Goal: Task Accomplishment & Management: Use online tool/utility

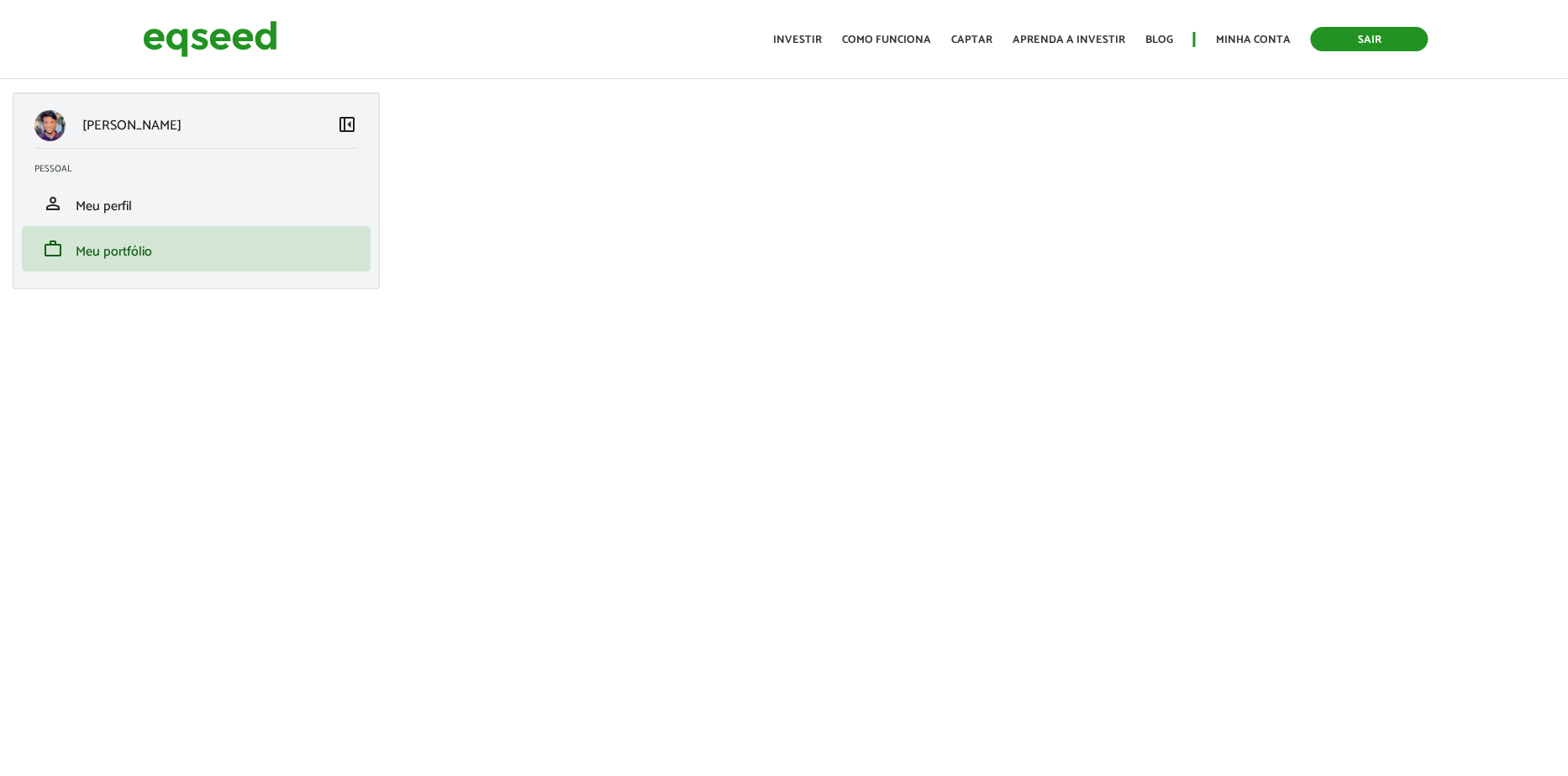
click at [1353, 34] on link "Sair" at bounding box center [1369, 39] width 117 height 25
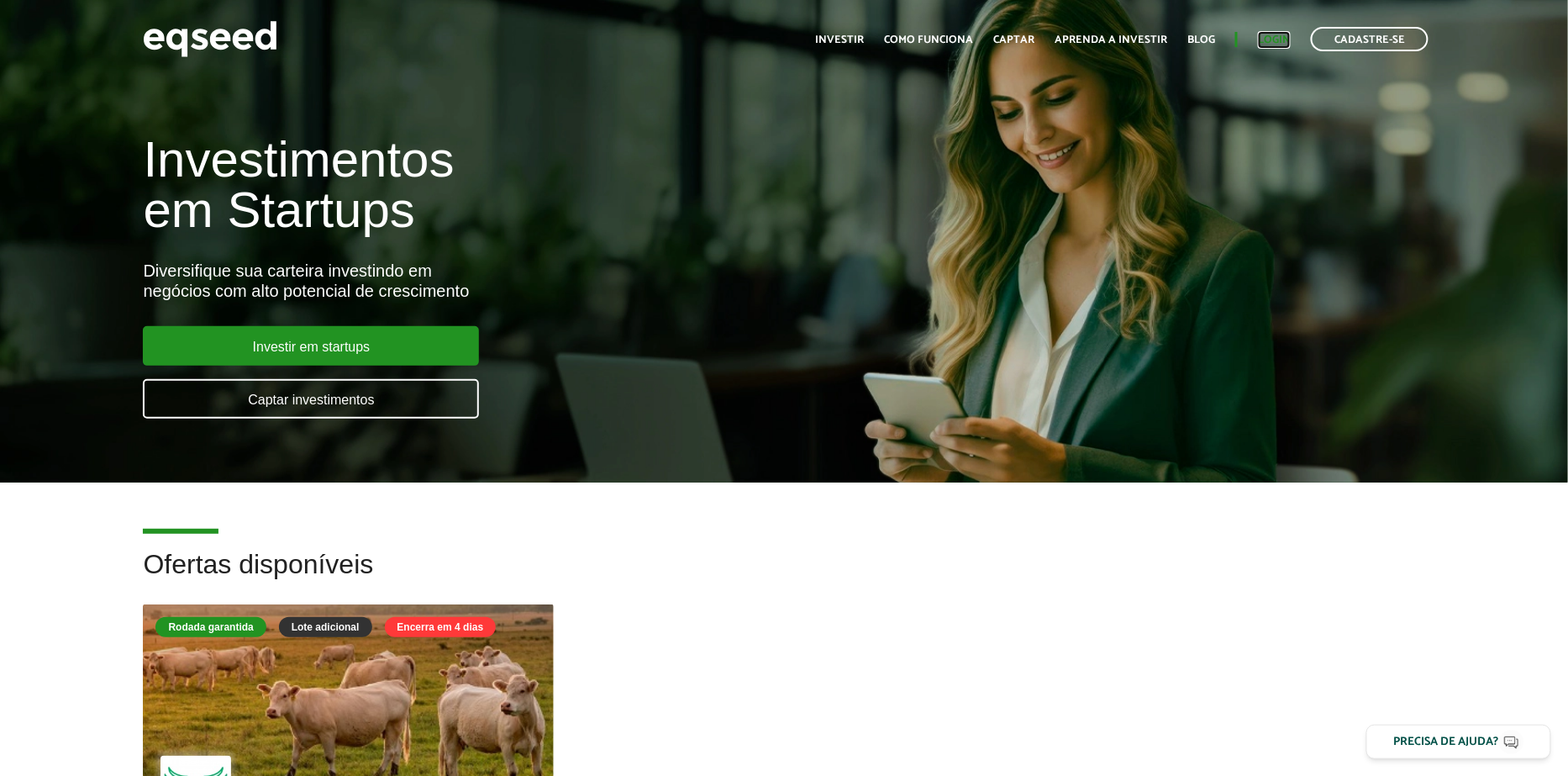
click at [1286, 34] on link "Login" at bounding box center [1273, 40] width 33 height 11
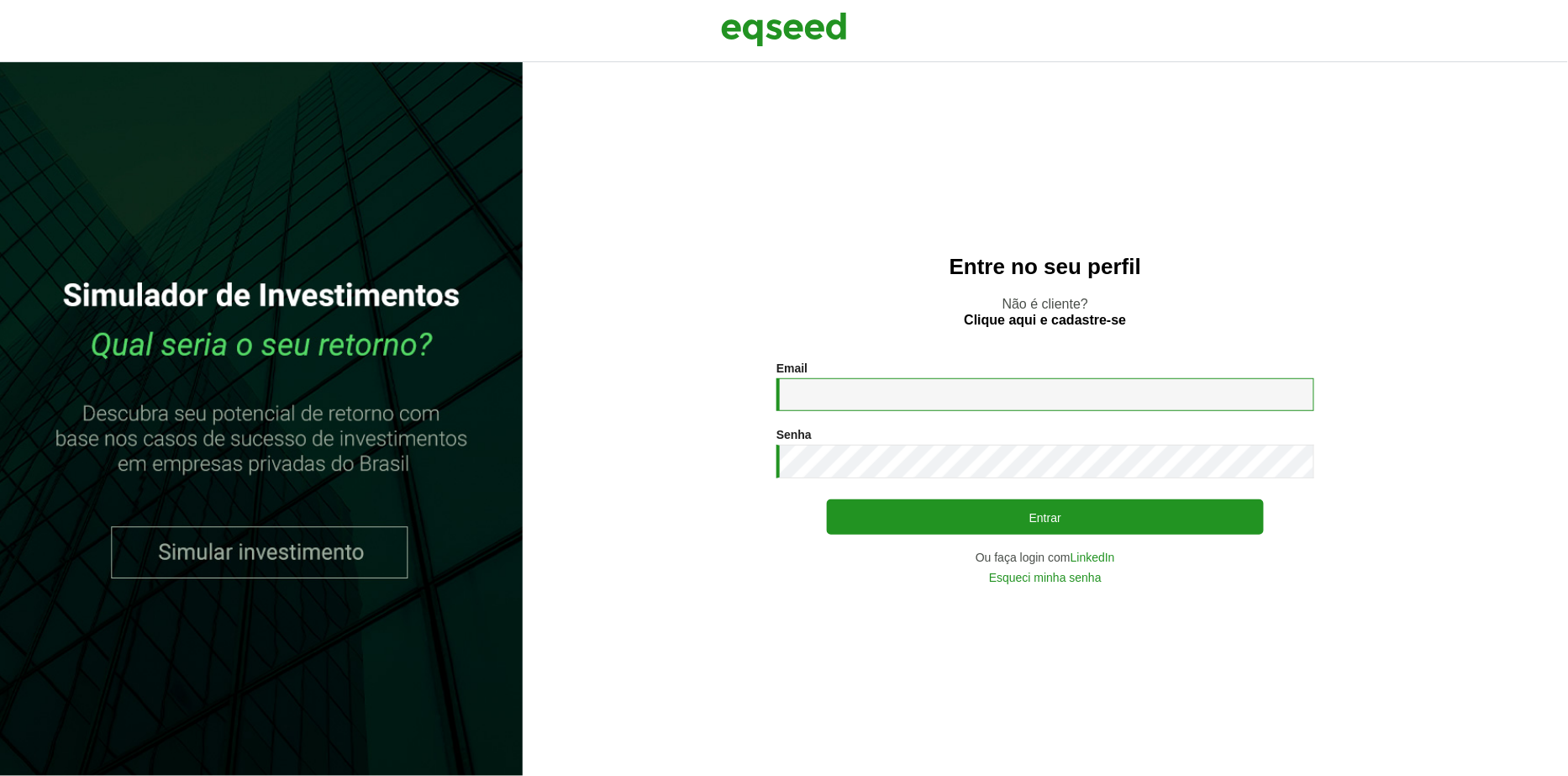
click at [852, 397] on input "Email *" at bounding box center [1045, 394] width 537 height 33
type input "**********"
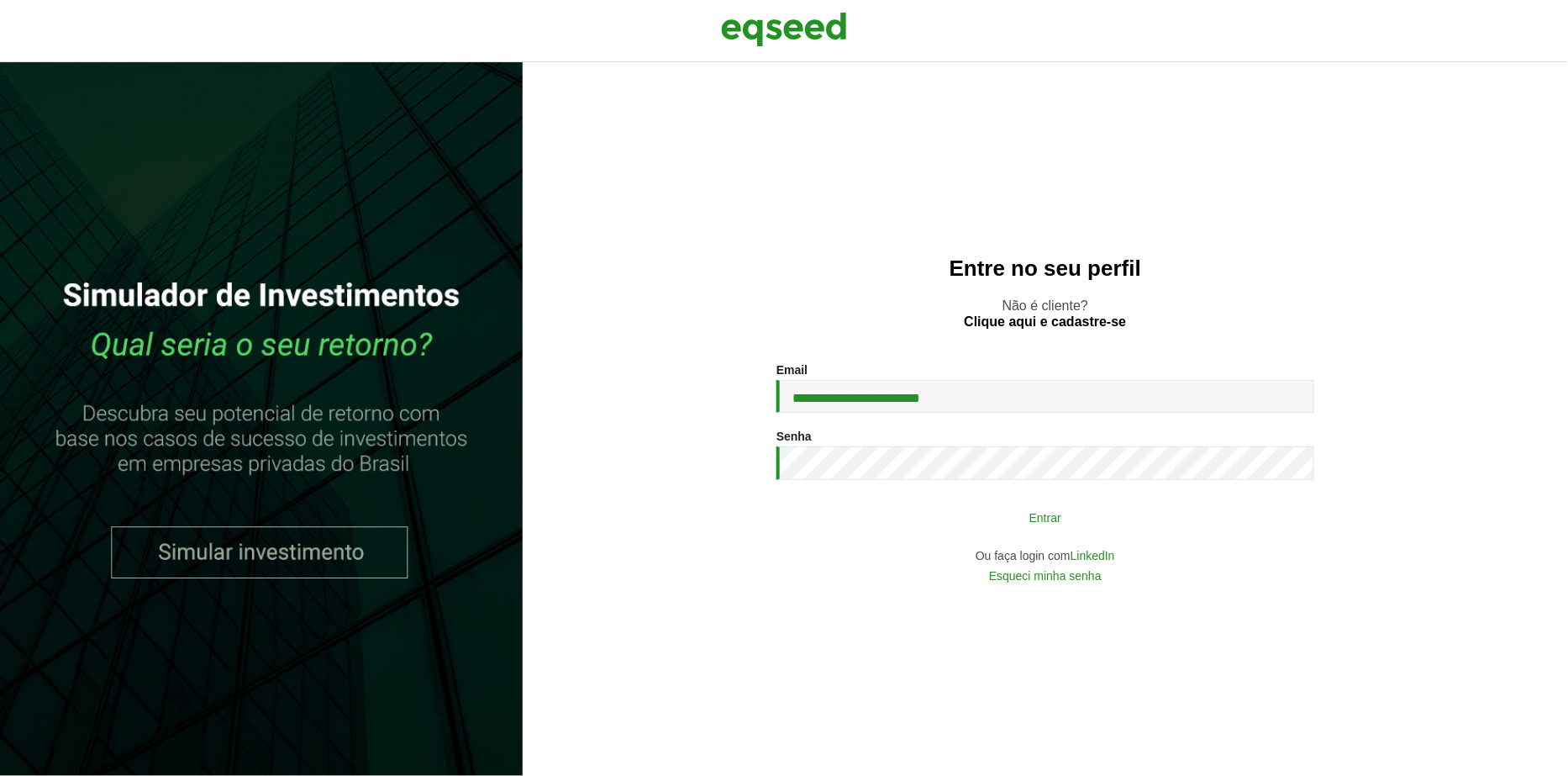
click at [875, 515] on button "Entrar" at bounding box center [1045, 516] width 437 height 32
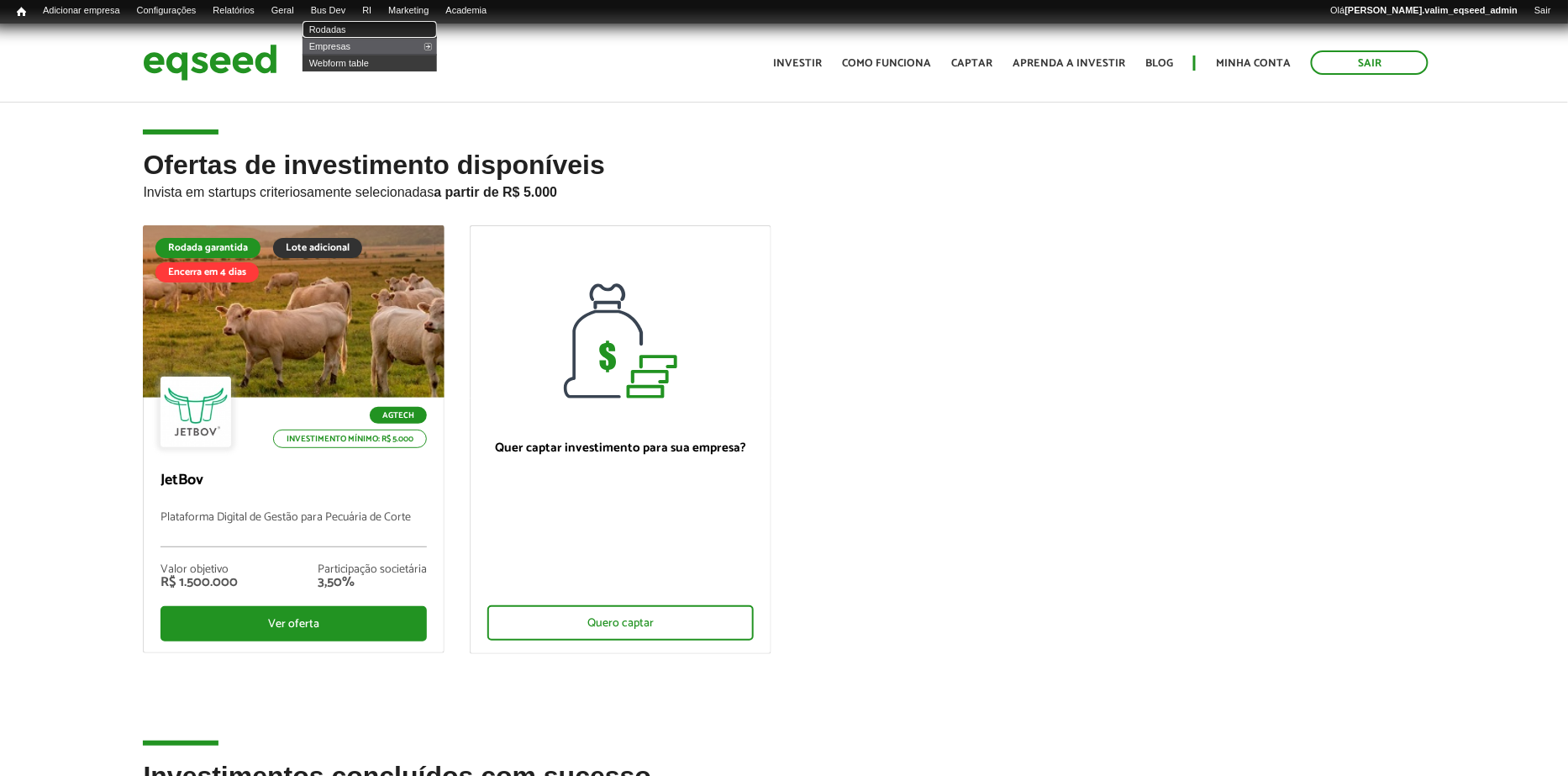
click at [347, 26] on link "Rodadas" at bounding box center [370, 29] width 134 height 17
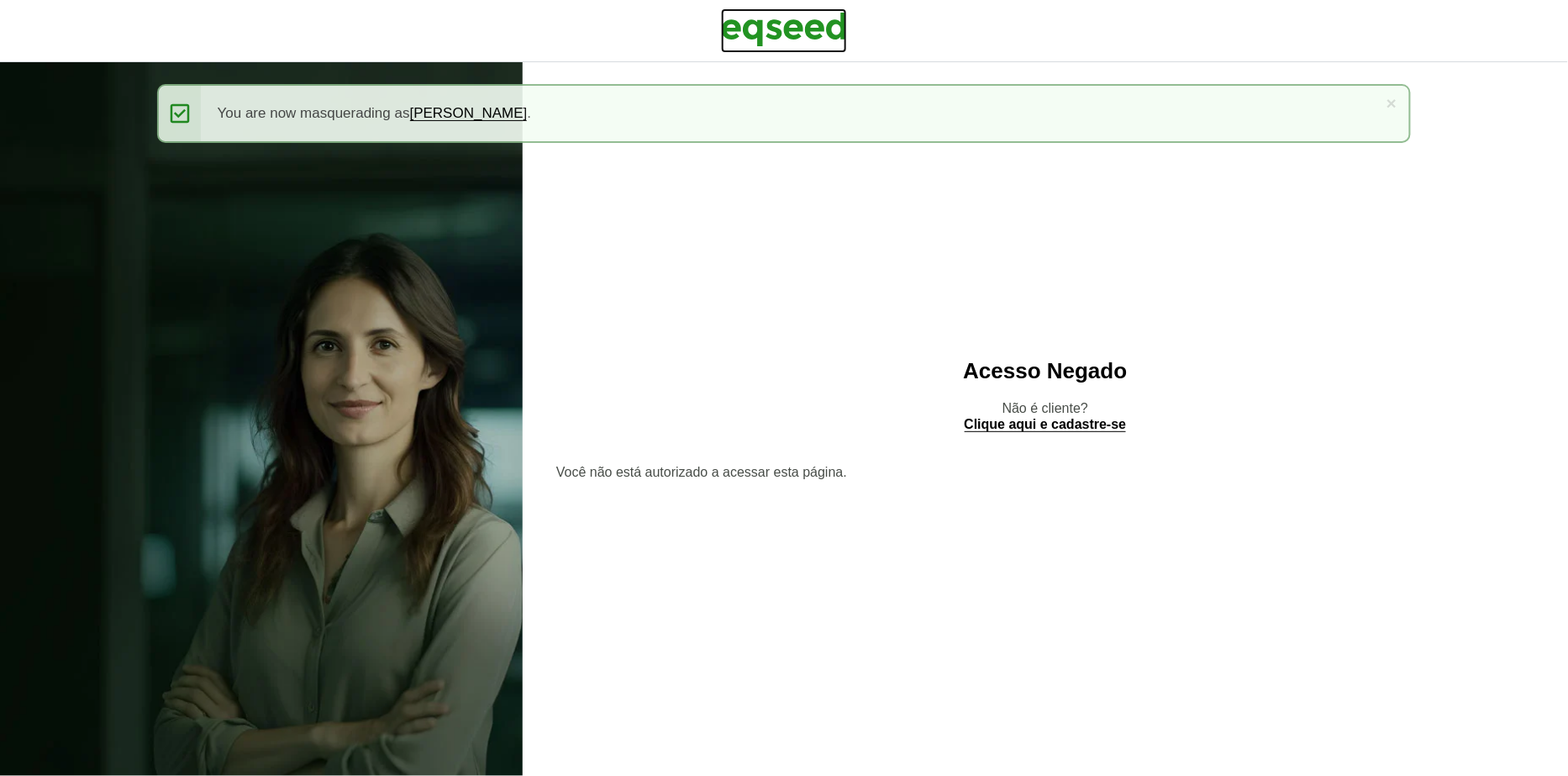
click at [777, 41] on img at bounding box center [784, 30] width 126 height 42
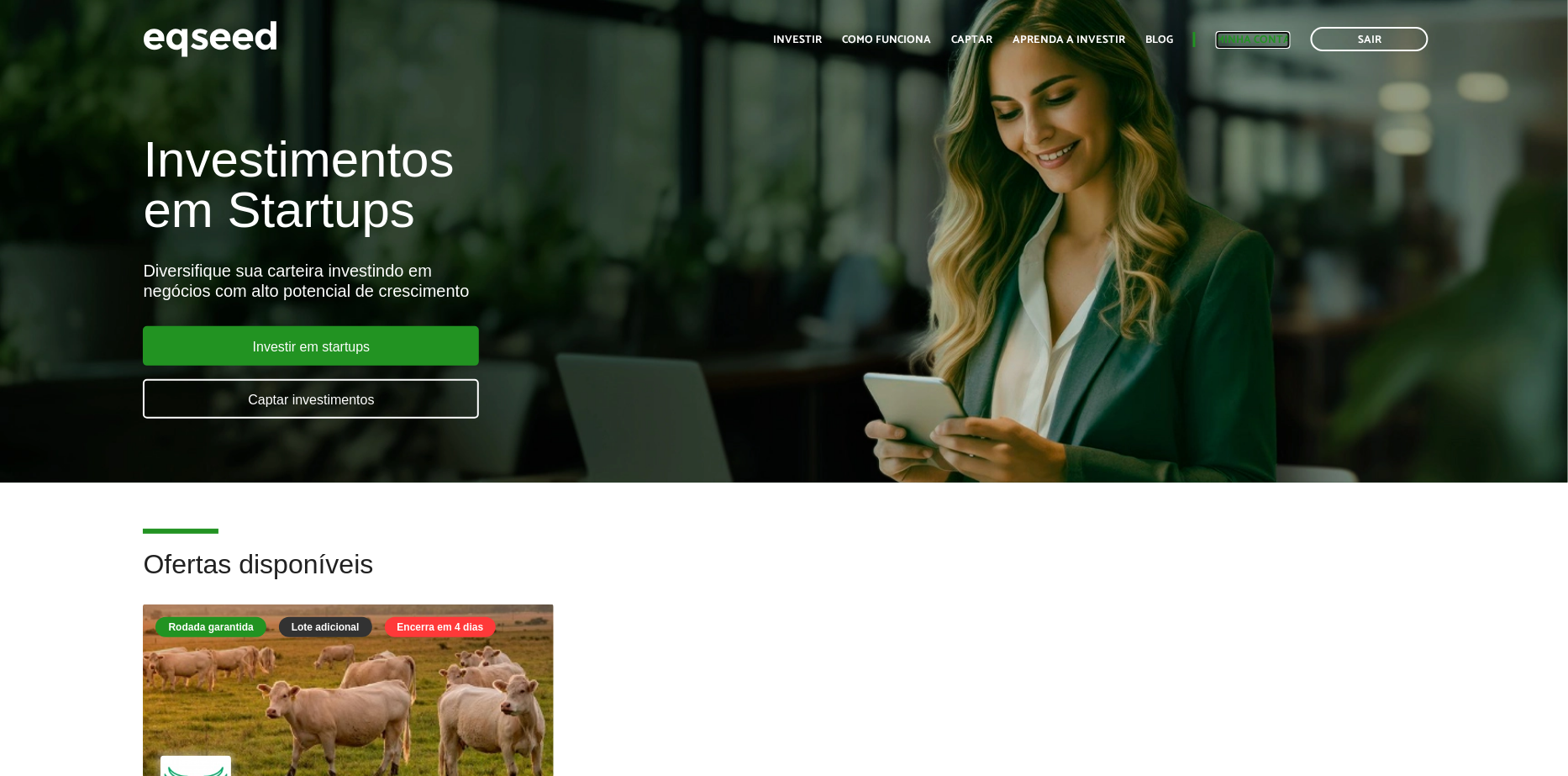
click at [1245, 39] on link "Minha conta" at bounding box center [1253, 40] width 75 height 11
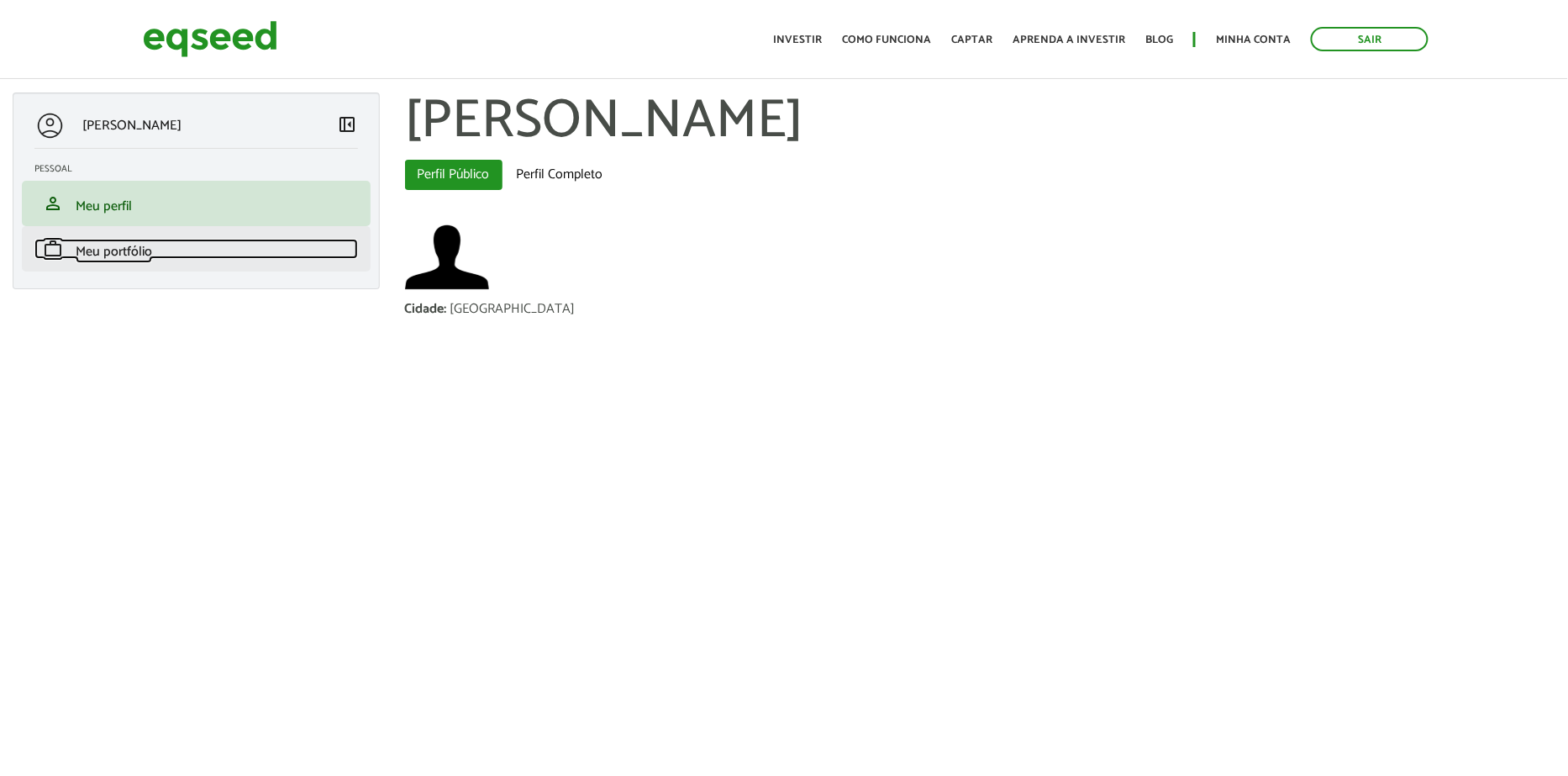
click at [101, 256] on span "Meu portfólio" at bounding box center [114, 252] width 77 height 23
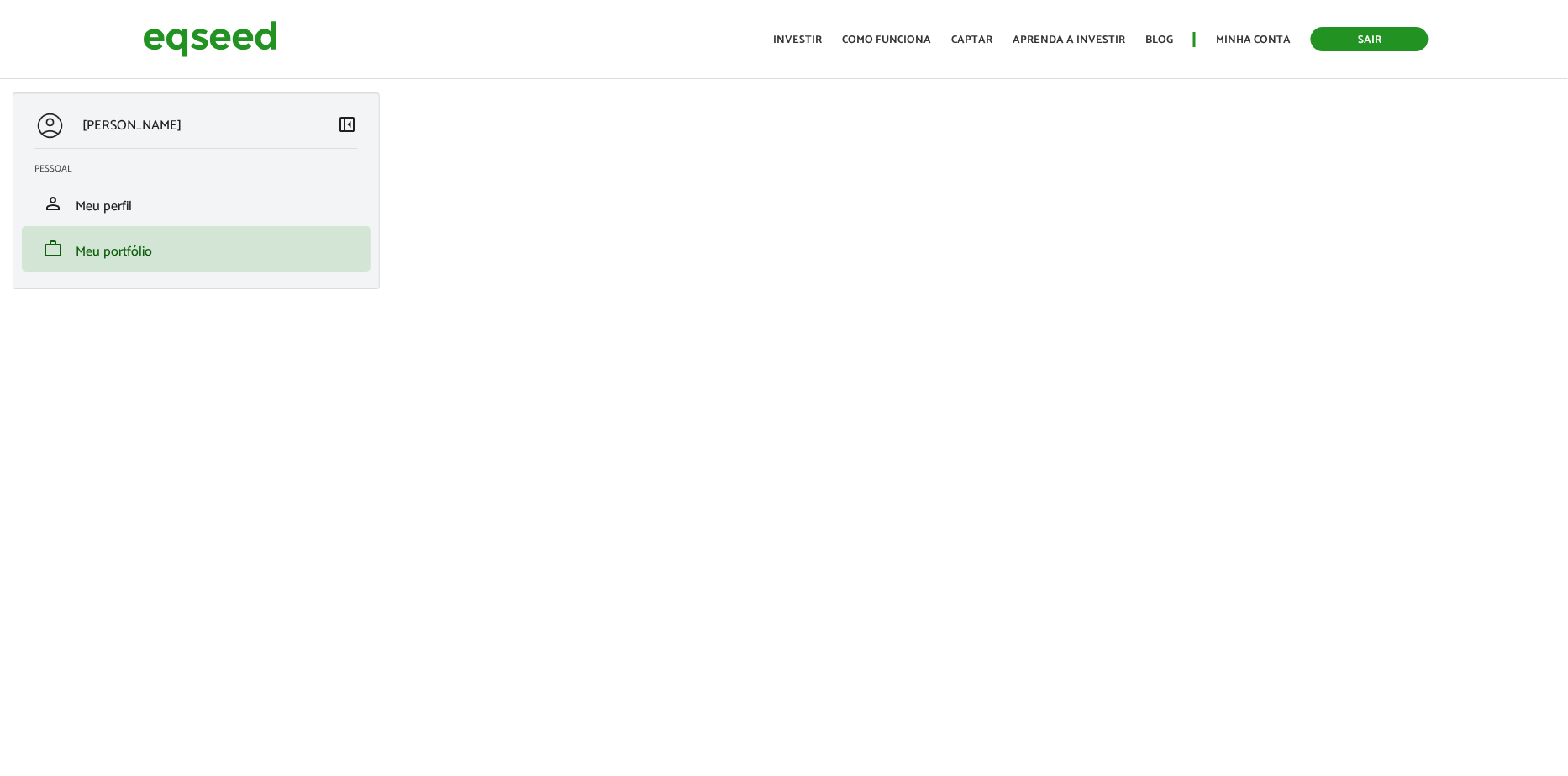
click at [1346, 41] on link "Sair" at bounding box center [1369, 39] width 117 height 25
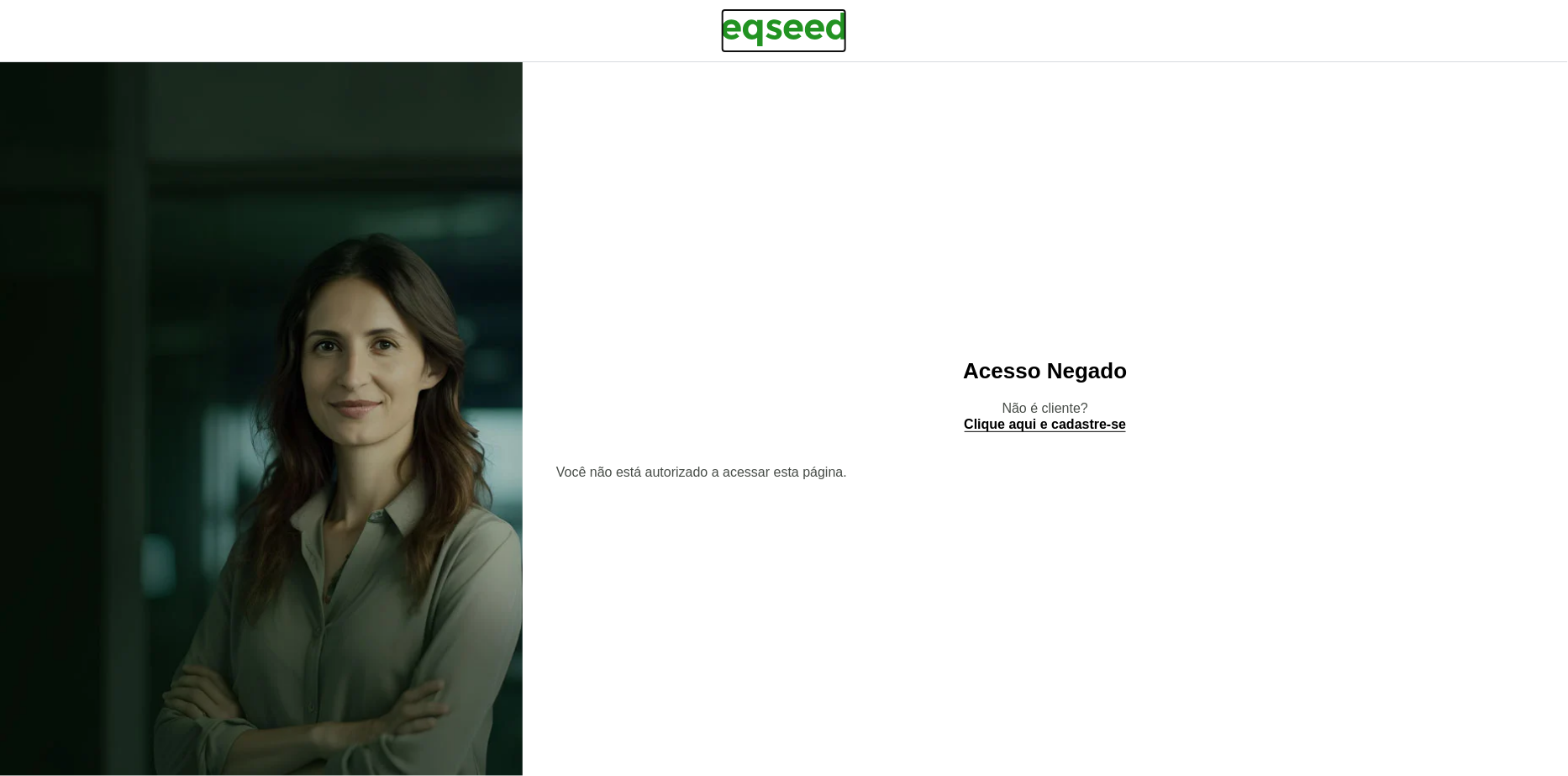
click at [763, 23] on img at bounding box center [784, 30] width 126 height 42
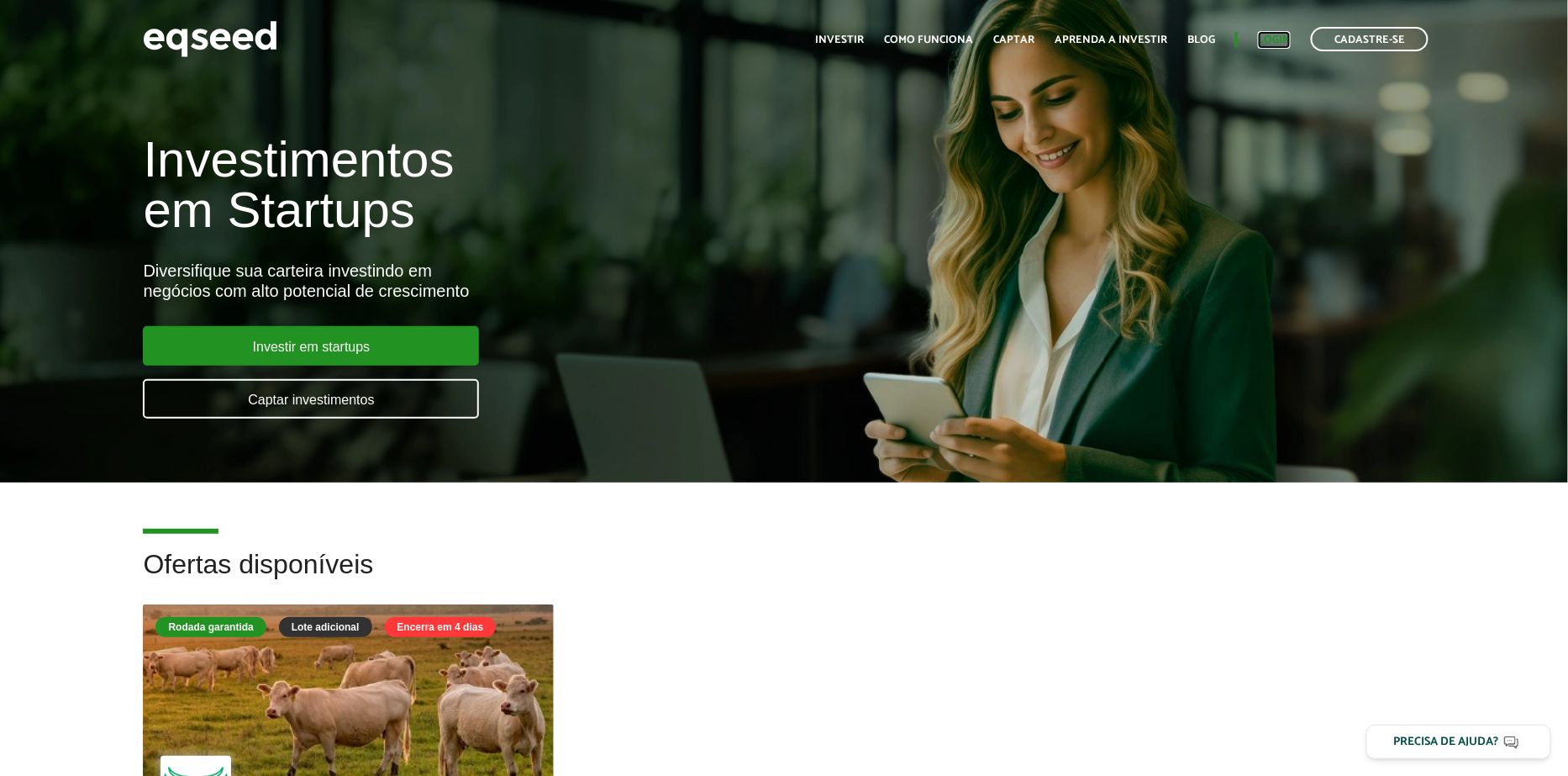
click at [1272, 40] on link "Login" at bounding box center [1273, 40] width 33 height 11
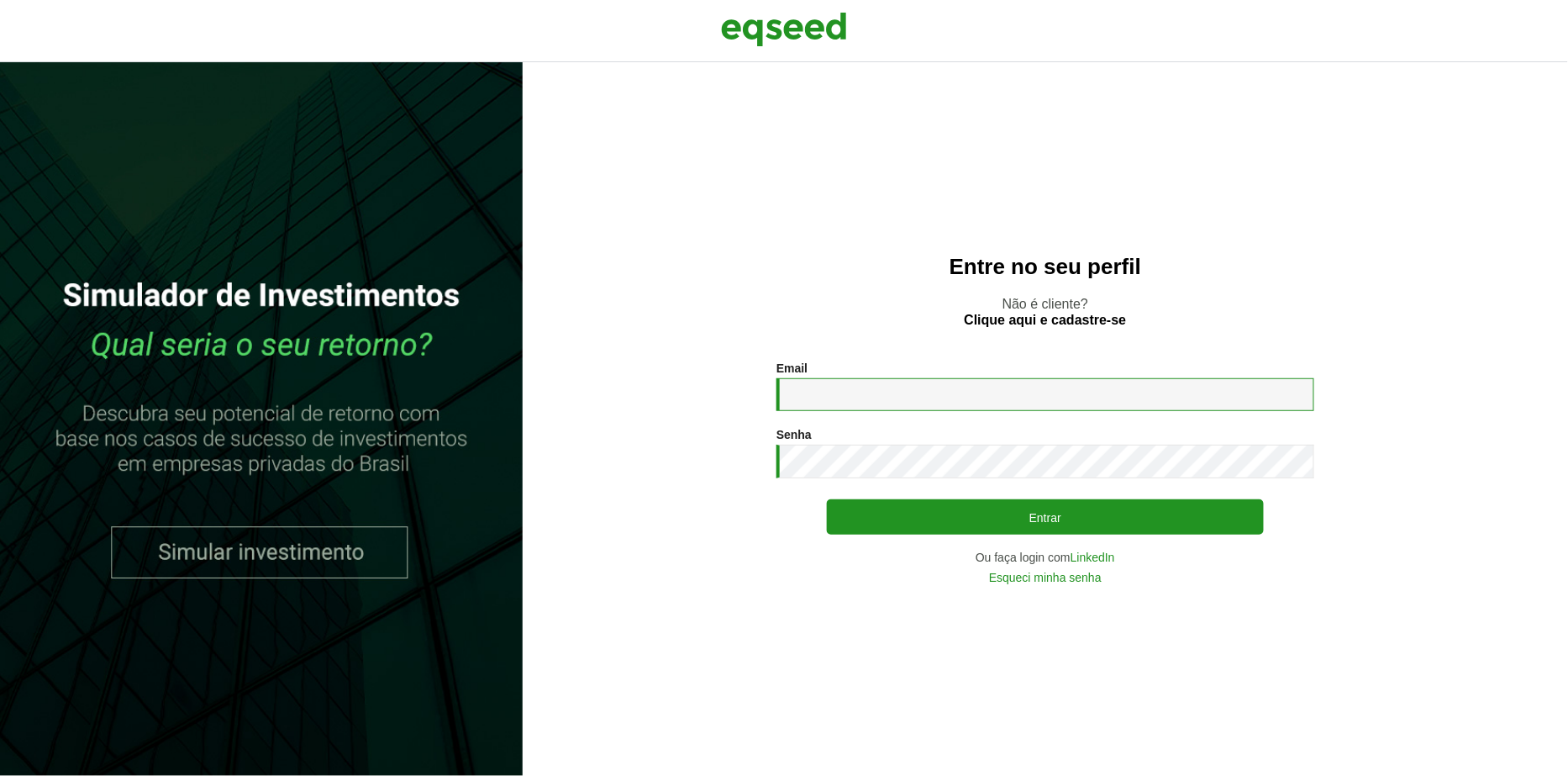
click at [874, 406] on input "Email *" at bounding box center [1045, 394] width 537 height 33
type input "**********"
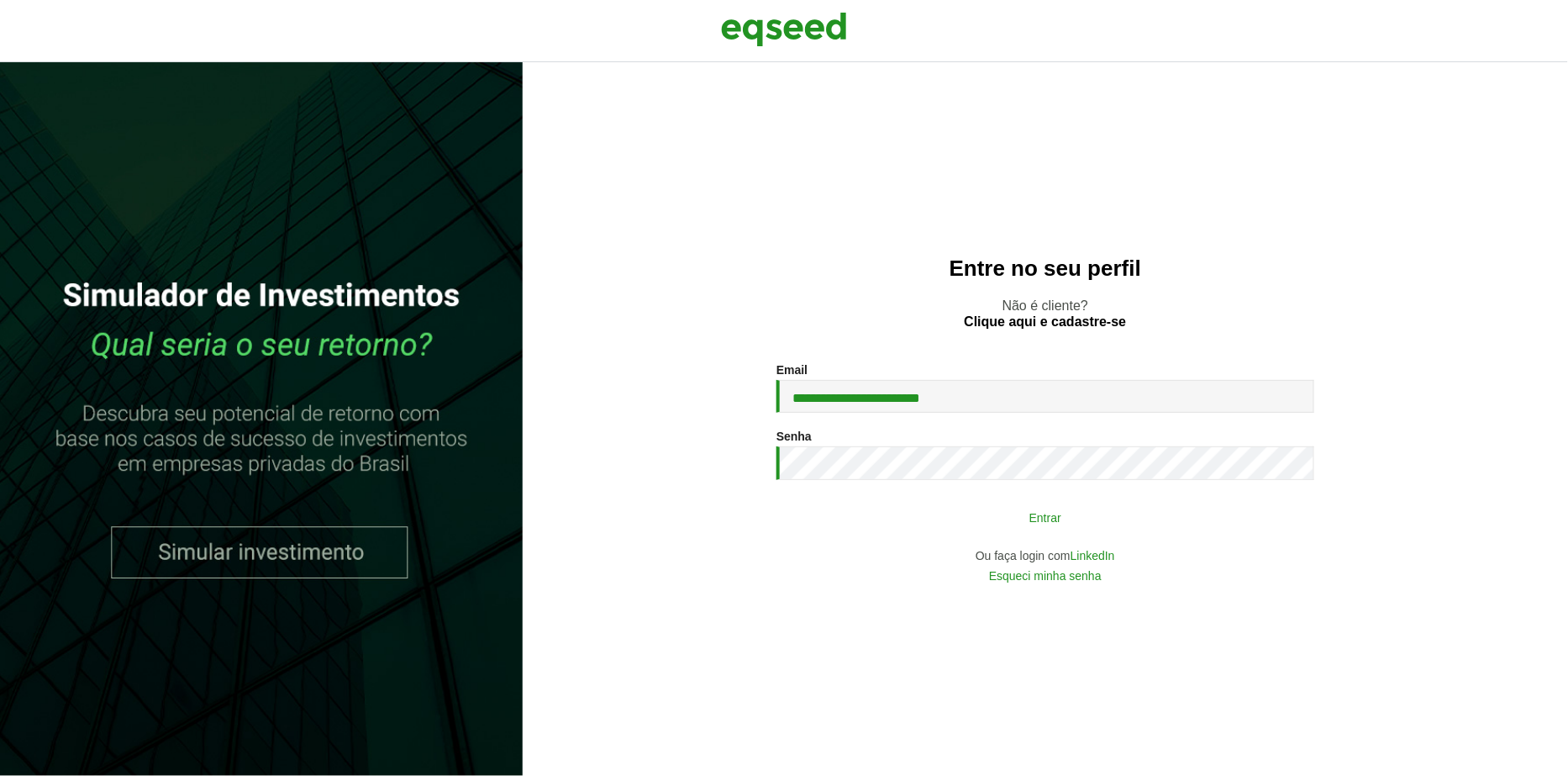
click at [861, 509] on button "Entrar" at bounding box center [1045, 516] width 437 height 32
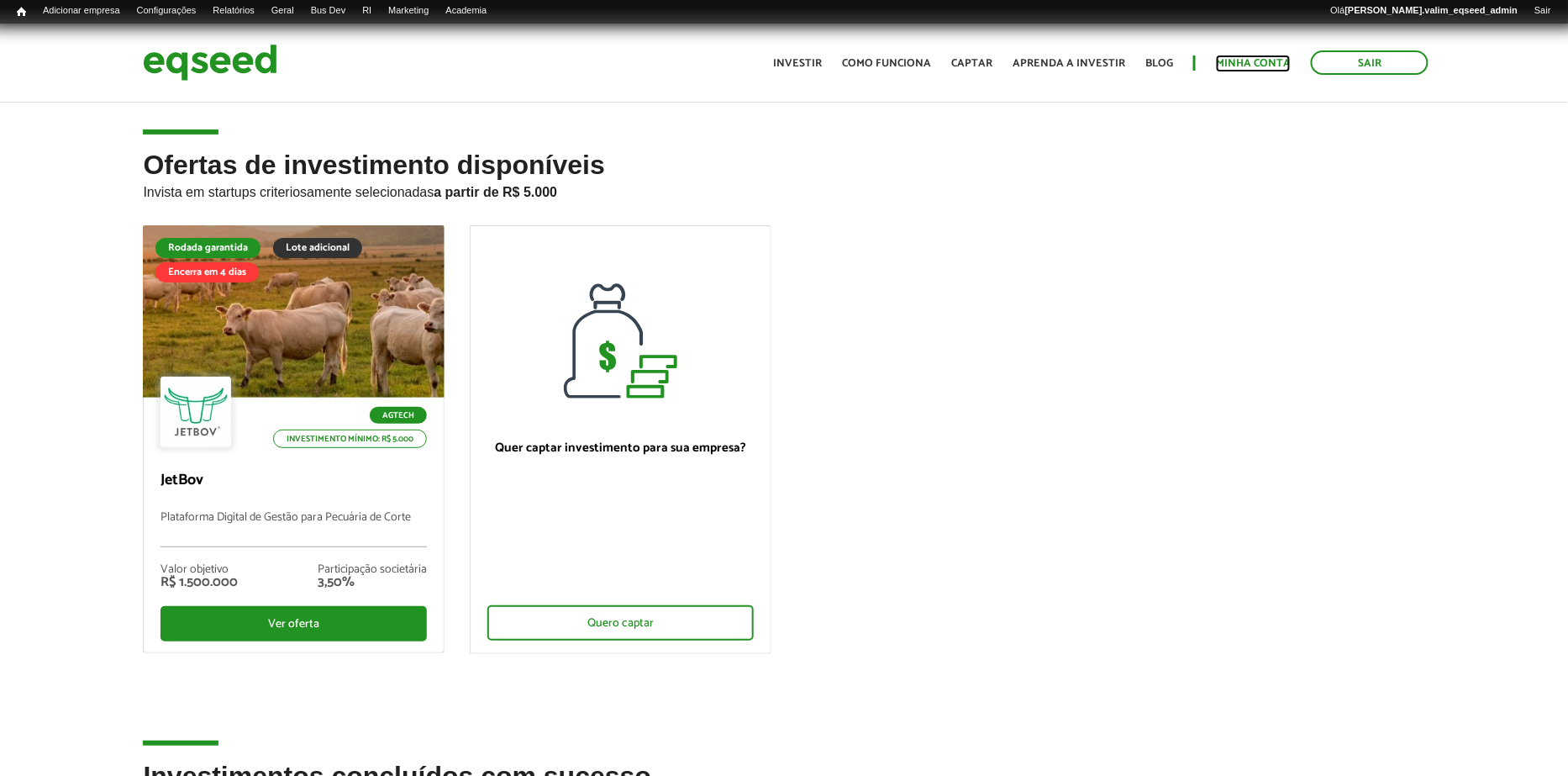
click at [1266, 68] on link "Minha conta" at bounding box center [1253, 64] width 75 height 11
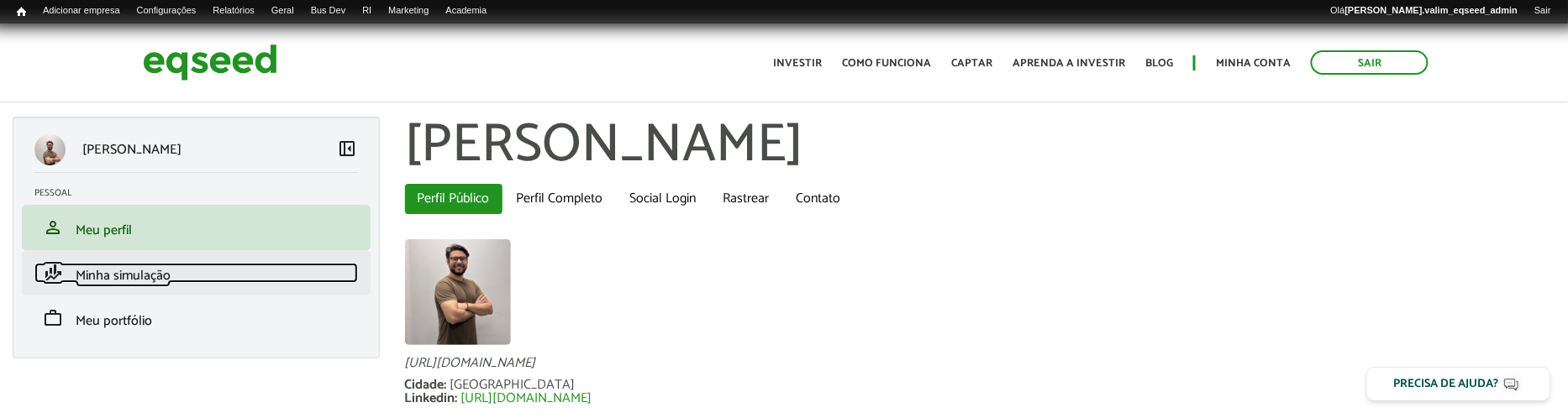
click at [156, 280] on span "Minha simulação" at bounding box center [124, 276] width 95 height 23
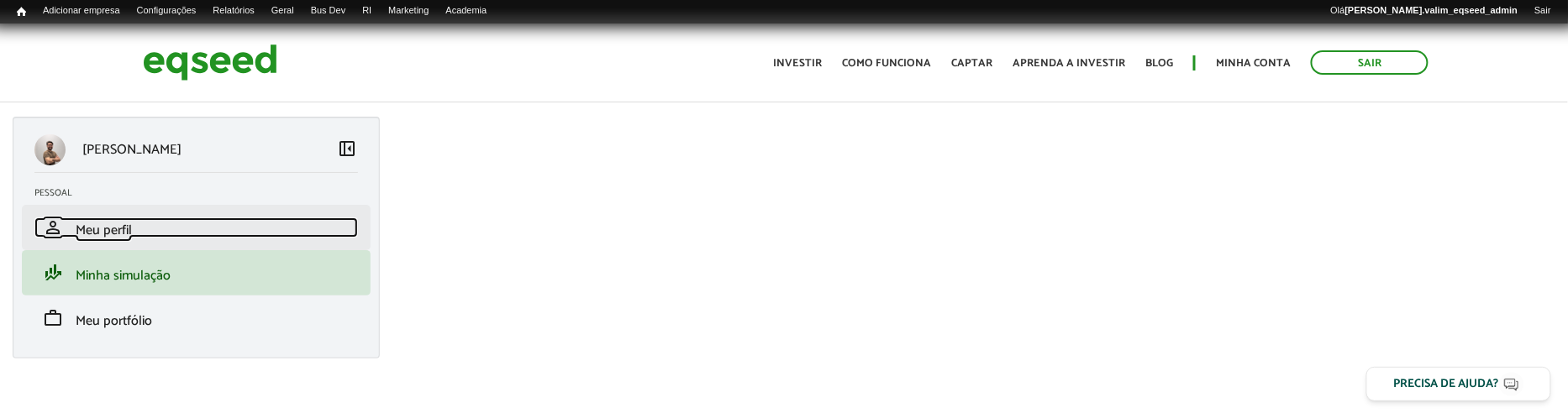
click at [114, 228] on span "Meu perfil" at bounding box center [104, 231] width 56 height 23
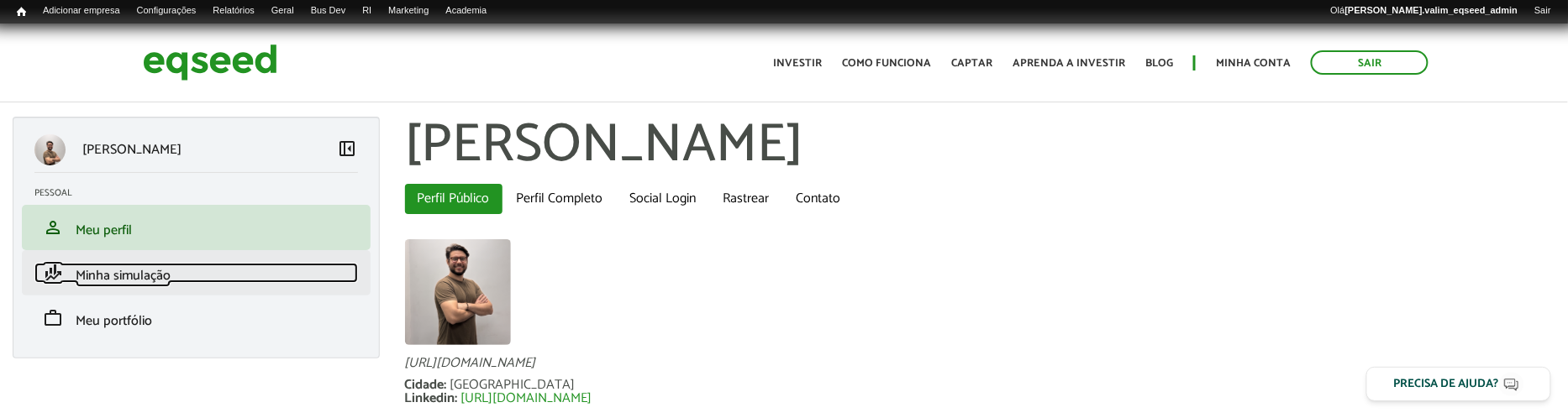
click at [129, 279] on span "Minha simulação" at bounding box center [124, 276] width 95 height 23
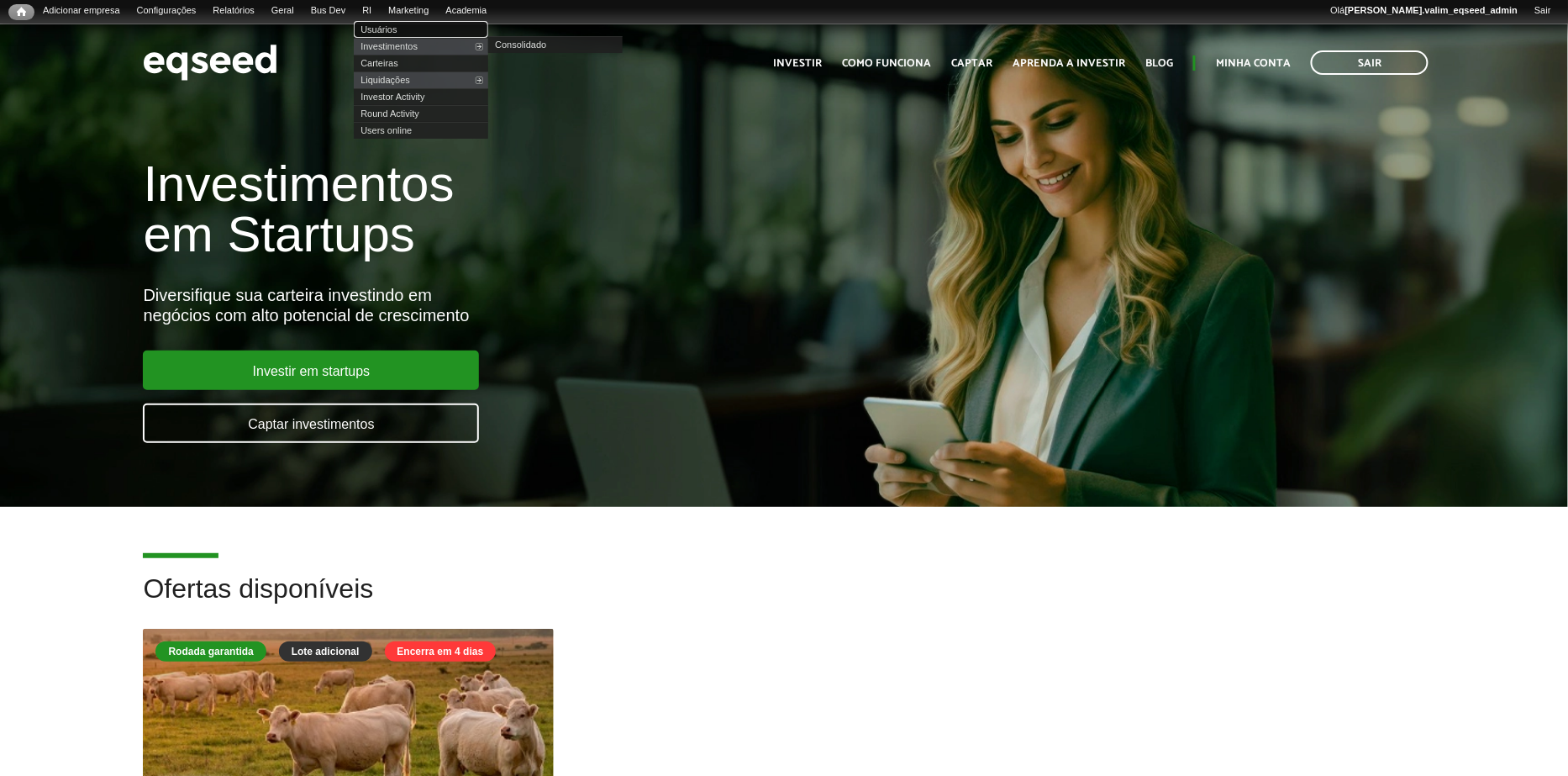
click at [399, 26] on link "Usuários" at bounding box center [421, 29] width 134 height 17
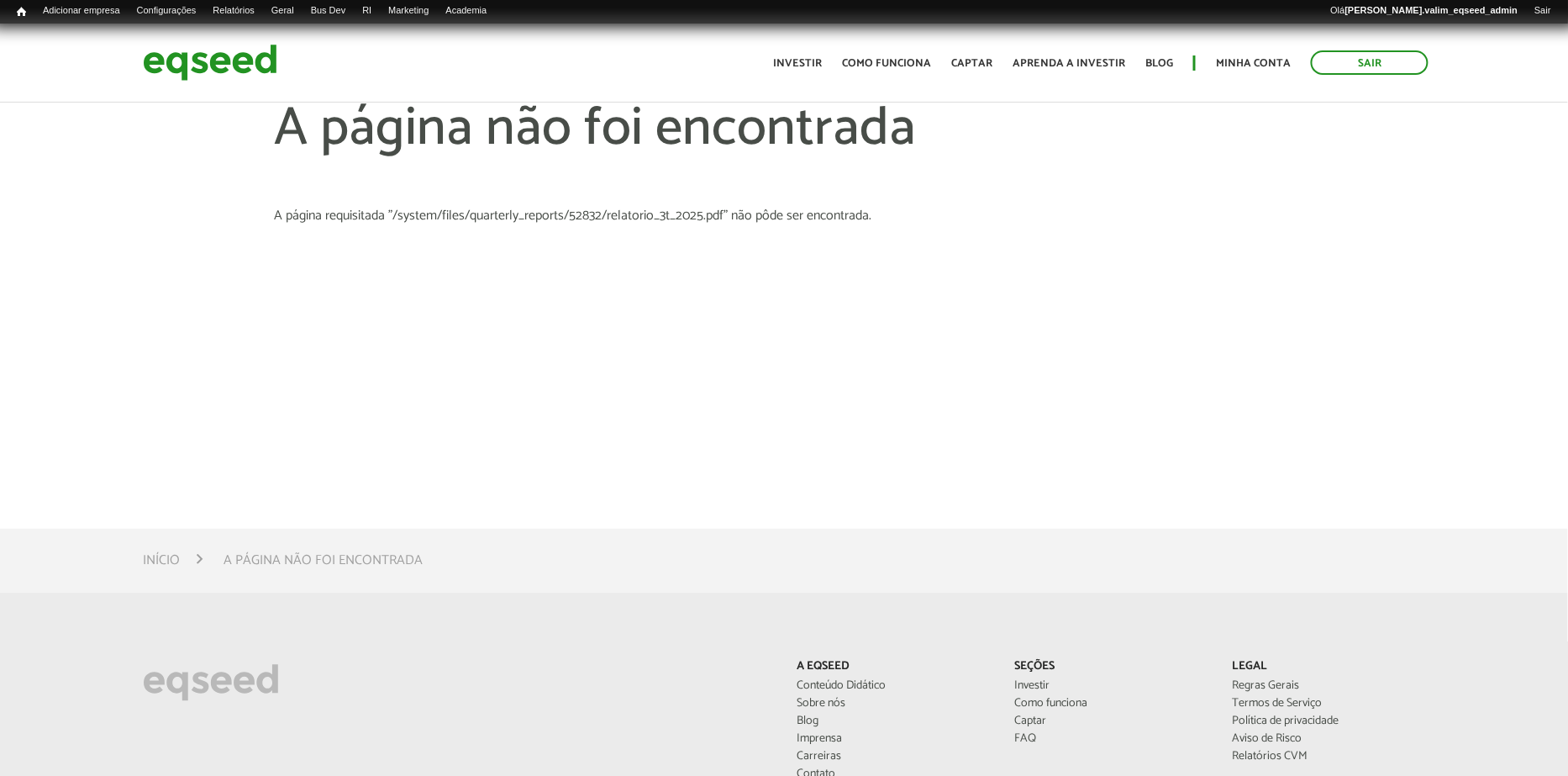
click at [592, 214] on section "A página requisitada "/system/files/quarterly_reports/52832/relatorio_3t_2025.p…" at bounding box center [784, 215] width 1020 height 13
copy section "52832"
click at [352, 31] on link "Rodadas" at bounding box center [370, 29] width 134 height 17
click at [346, 26] on link "Rodadas" at bounding box center [370, 29] width 134 height 17
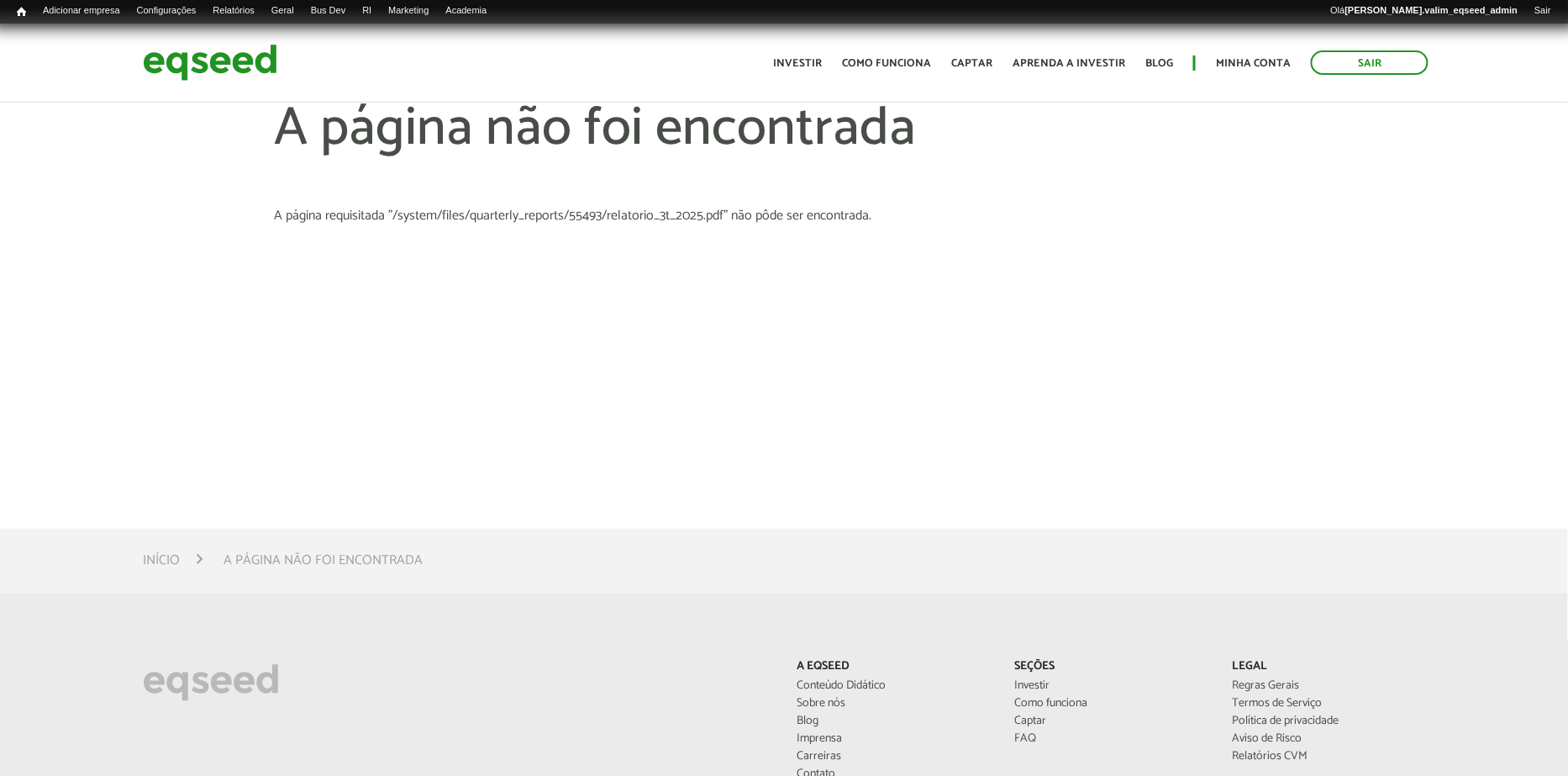
click at [595, 222] on section "A página requisitada "/system/files/quarterly_reports/55493/relatorio_3t_2025.p…" at bounding box center [784, 215] width 1020 height 13
copy section "55493"
click at [356, 26] on link "Rodadas" at bounding box center [370, 29] width 134 height 17
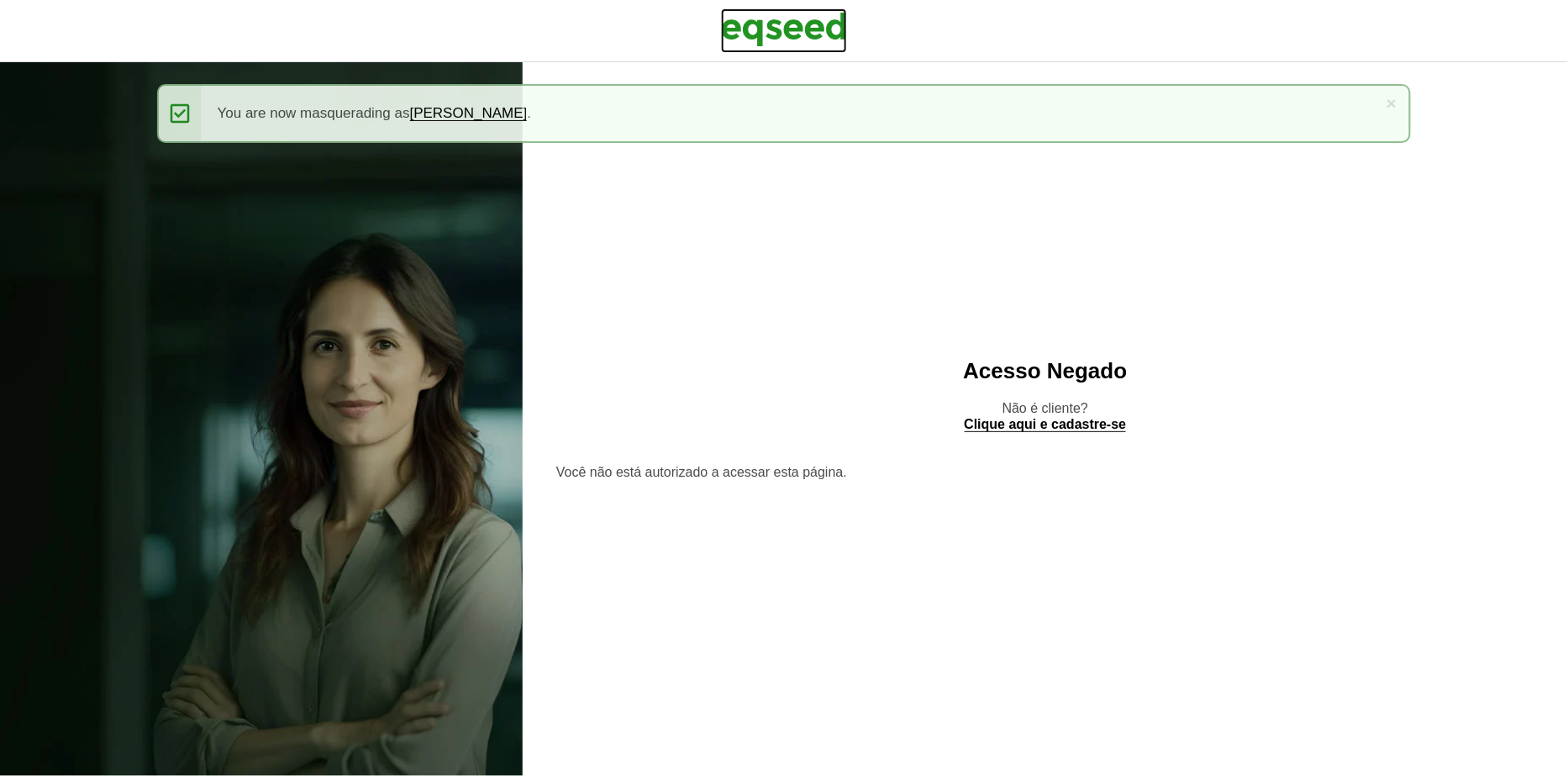
click at [781, 31] on img at bounding box center [784, 30] width 126 height 42
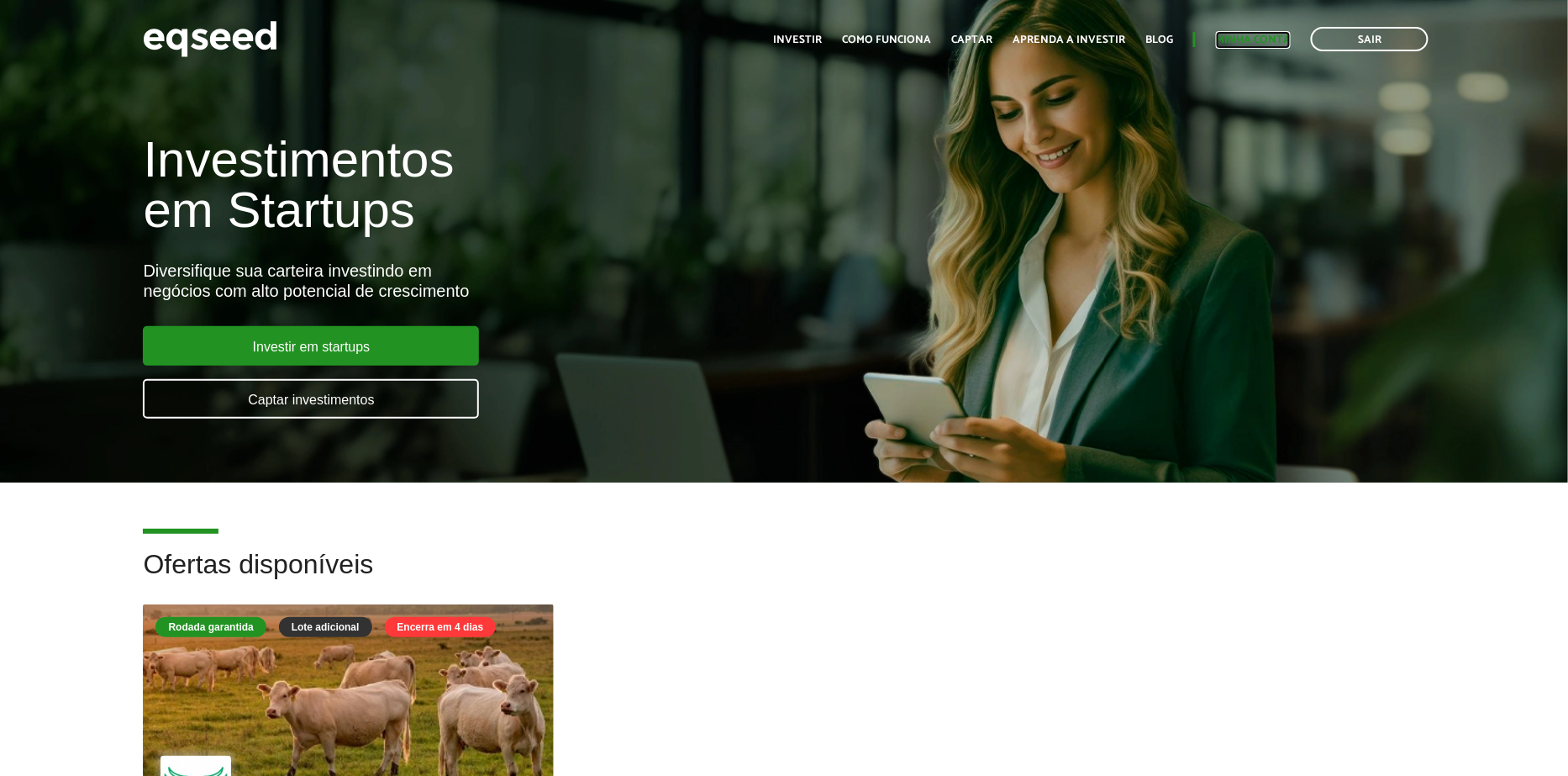
click at [1248, 35] on link "Minha conta" at bounding box center [1253, 40] width 75 height 11
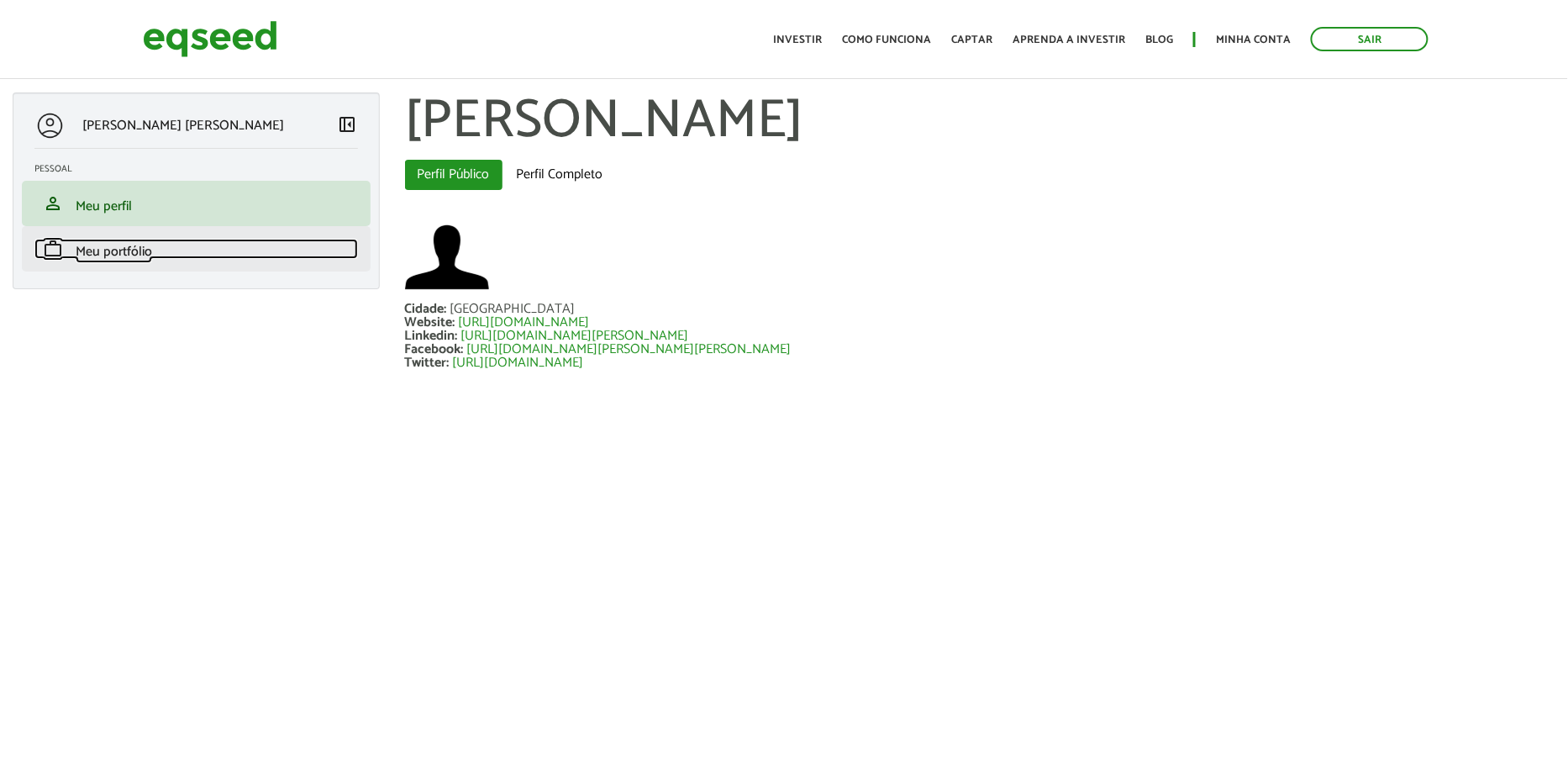
click at [127, 249] on span "Meu portfólio" at bounding box center [114, 252] width 77 height 23
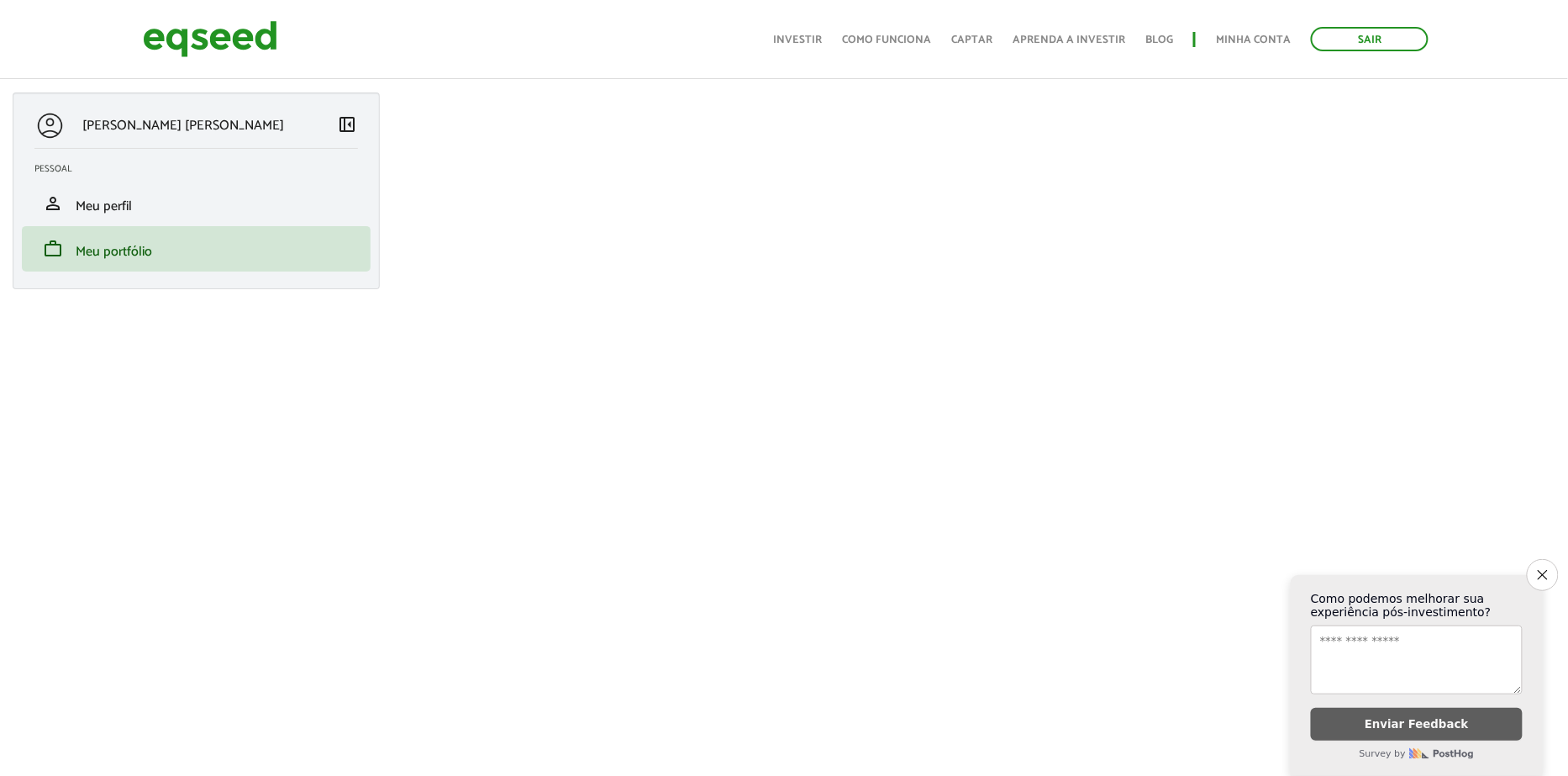
scroll to position [138, 0]
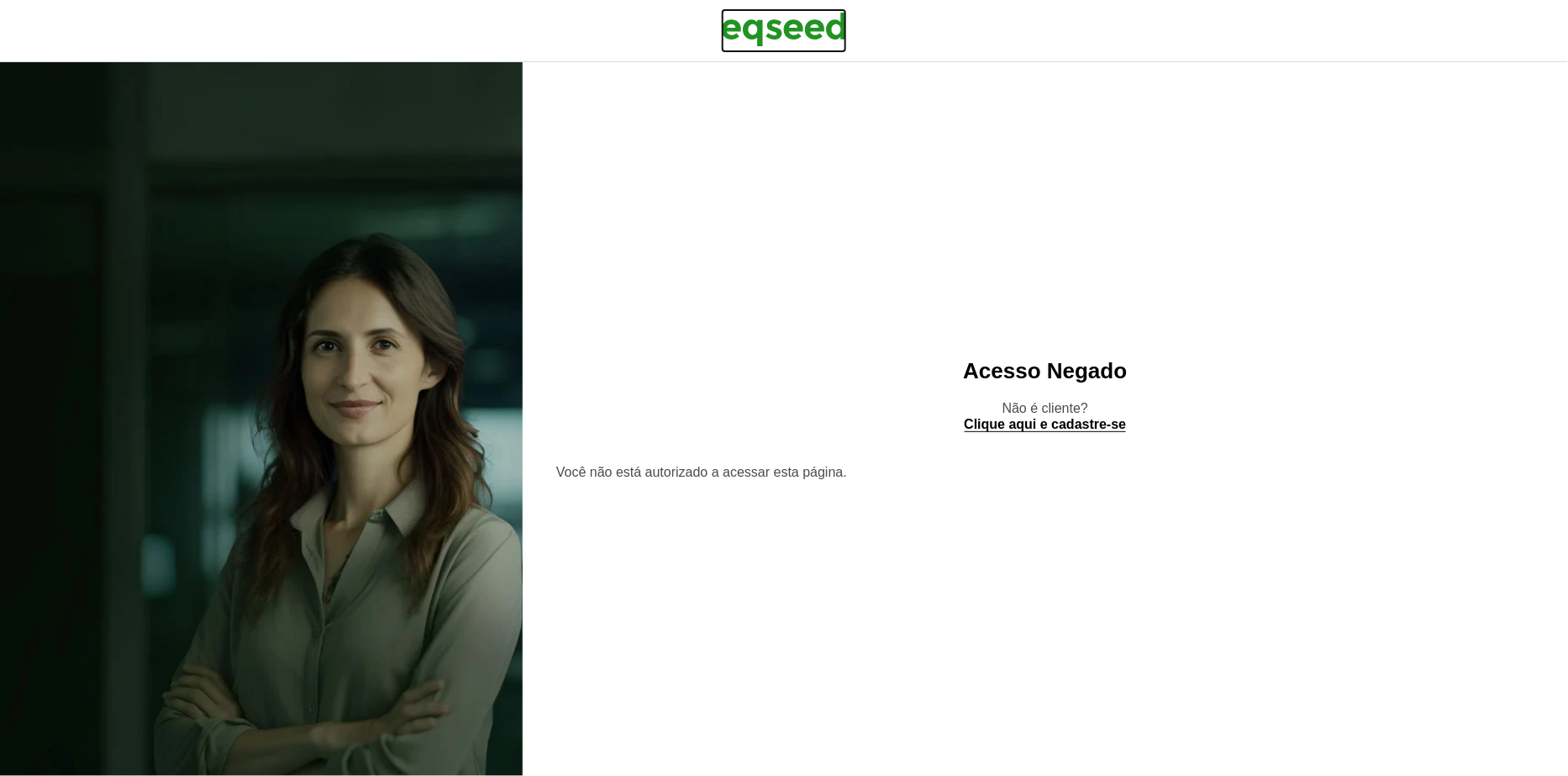
click at [829, 23] on img at bounding box center [784, 30] width 126 height 42
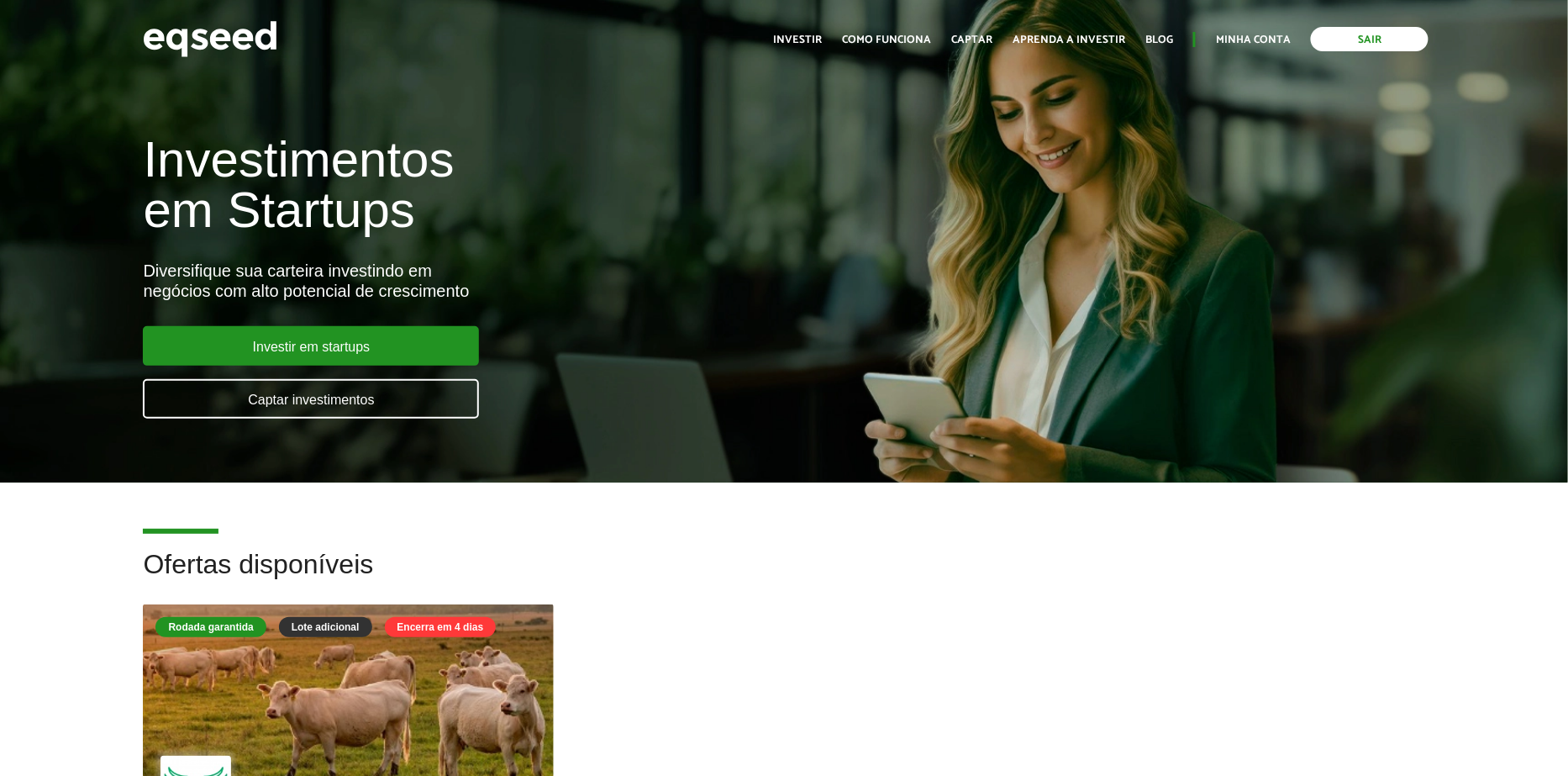
click at [1331, 41] on link "Sair" at bounding box center [1369, 39] width 117 height 25
click at [1272, 44] on link "Login" at bounding box center [1273, 40] width 33 height 11
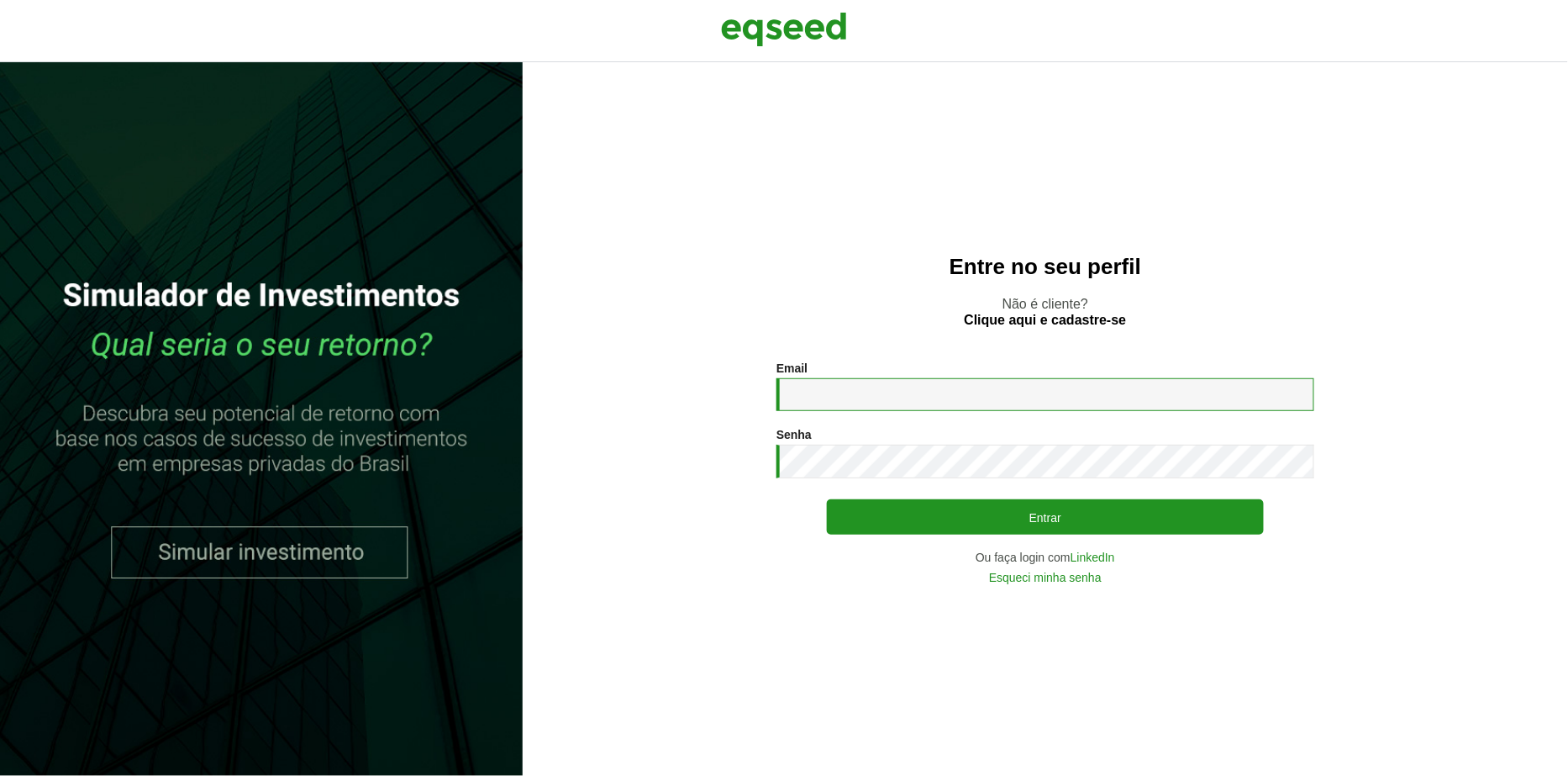
click at [954, 386] on input "Email *" at bounding box center [1045, 394] width 537 height 33
type input "**********"
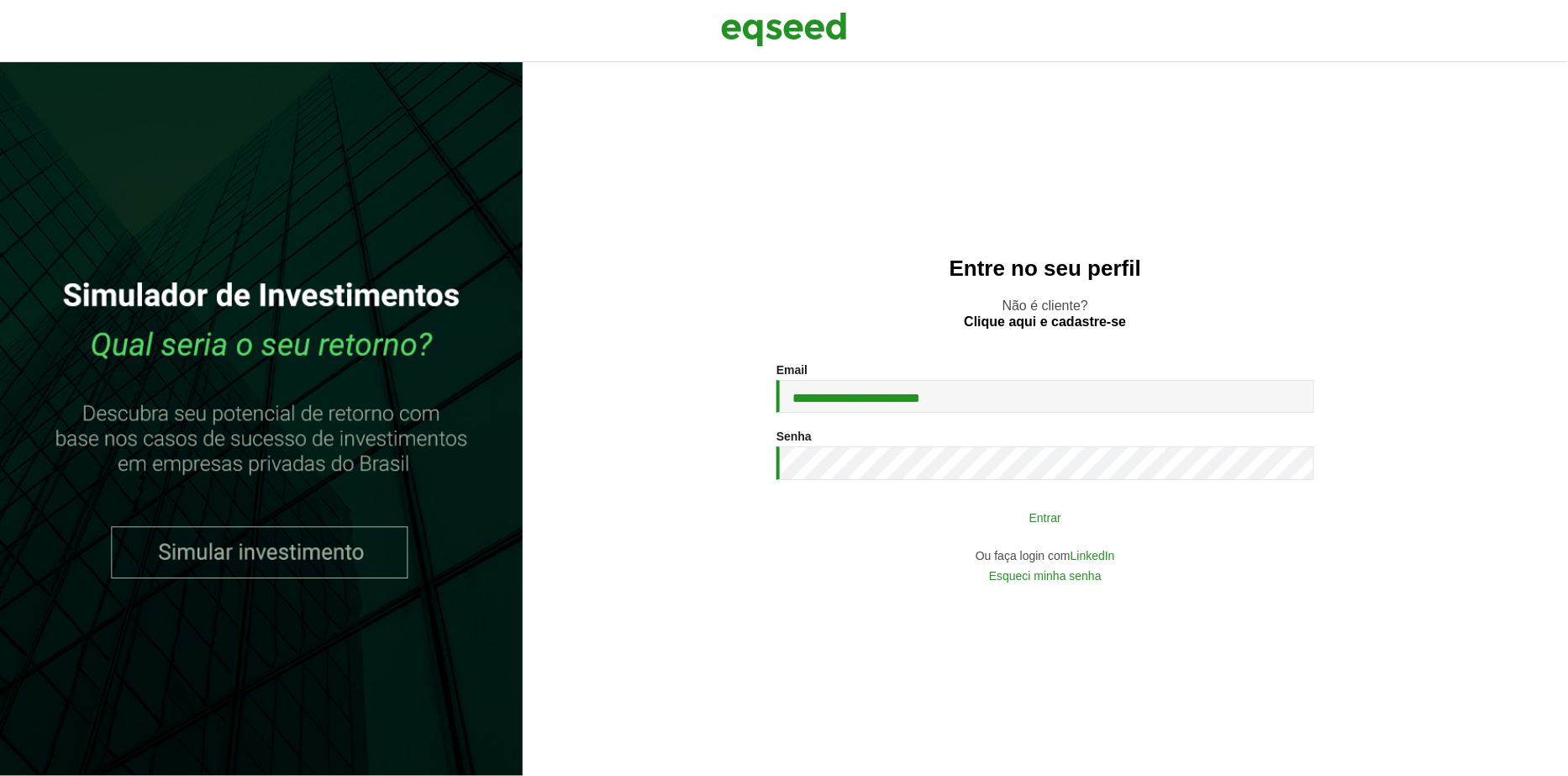
click at [856, 515] on button "Entrar" at bounding box center [1045, 516] width 437 height 32
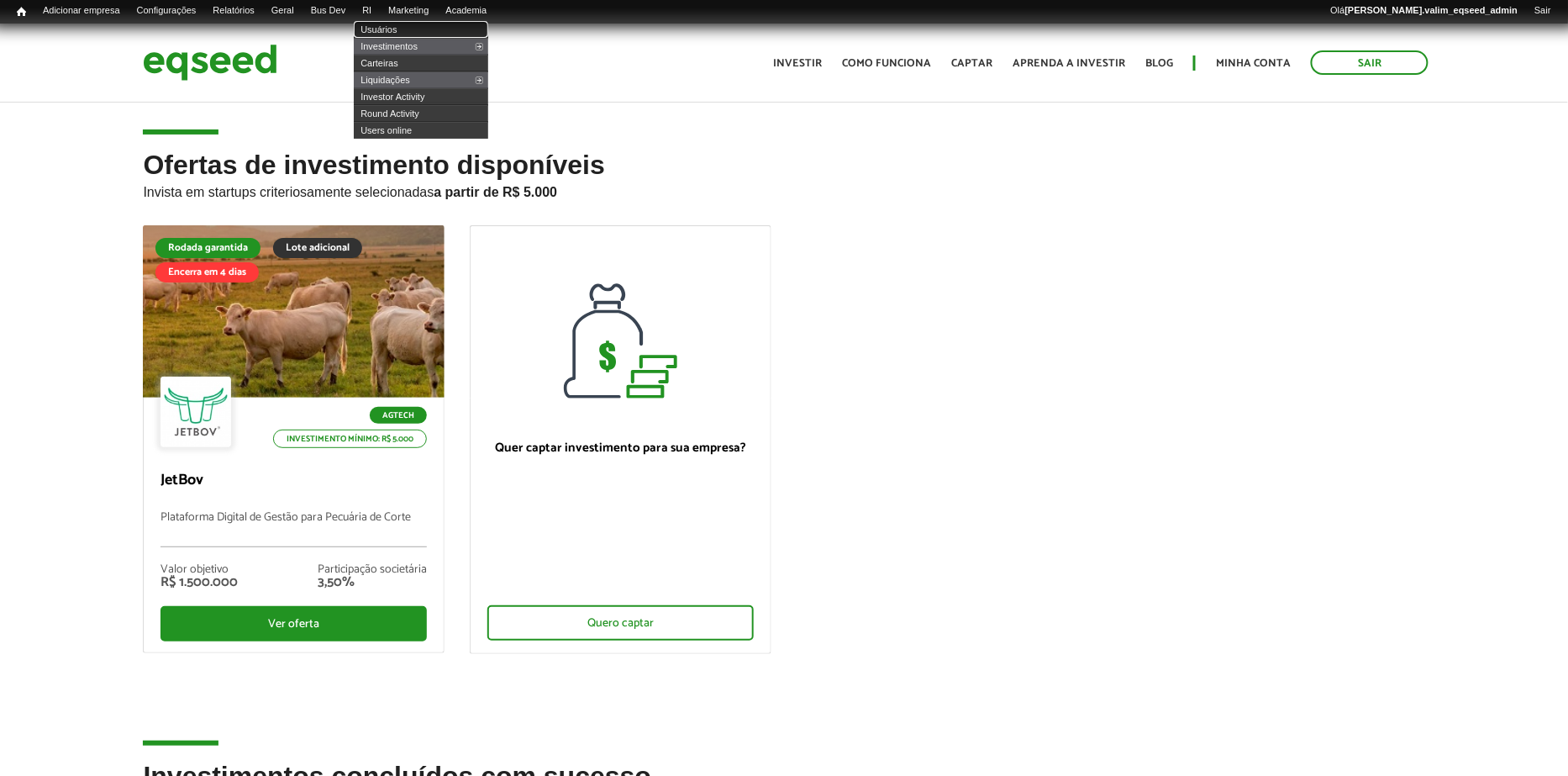
click at [388, 25] on link "Usuários" at bounding box center [421, 29] width 134 height 17
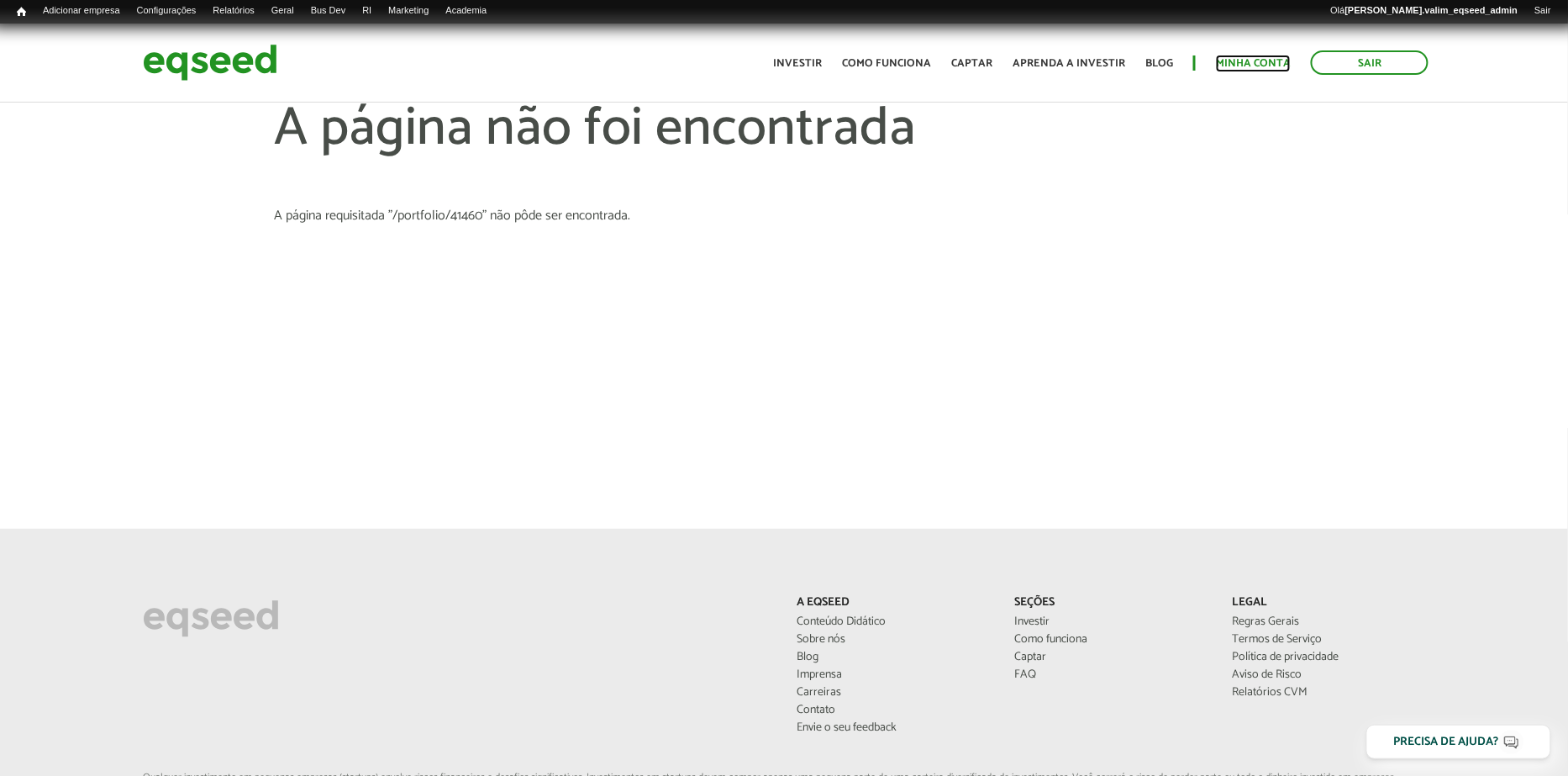
click at [1271, 67] on link "Minha conta" at bounding box center [1253, 64] width 75 height 11
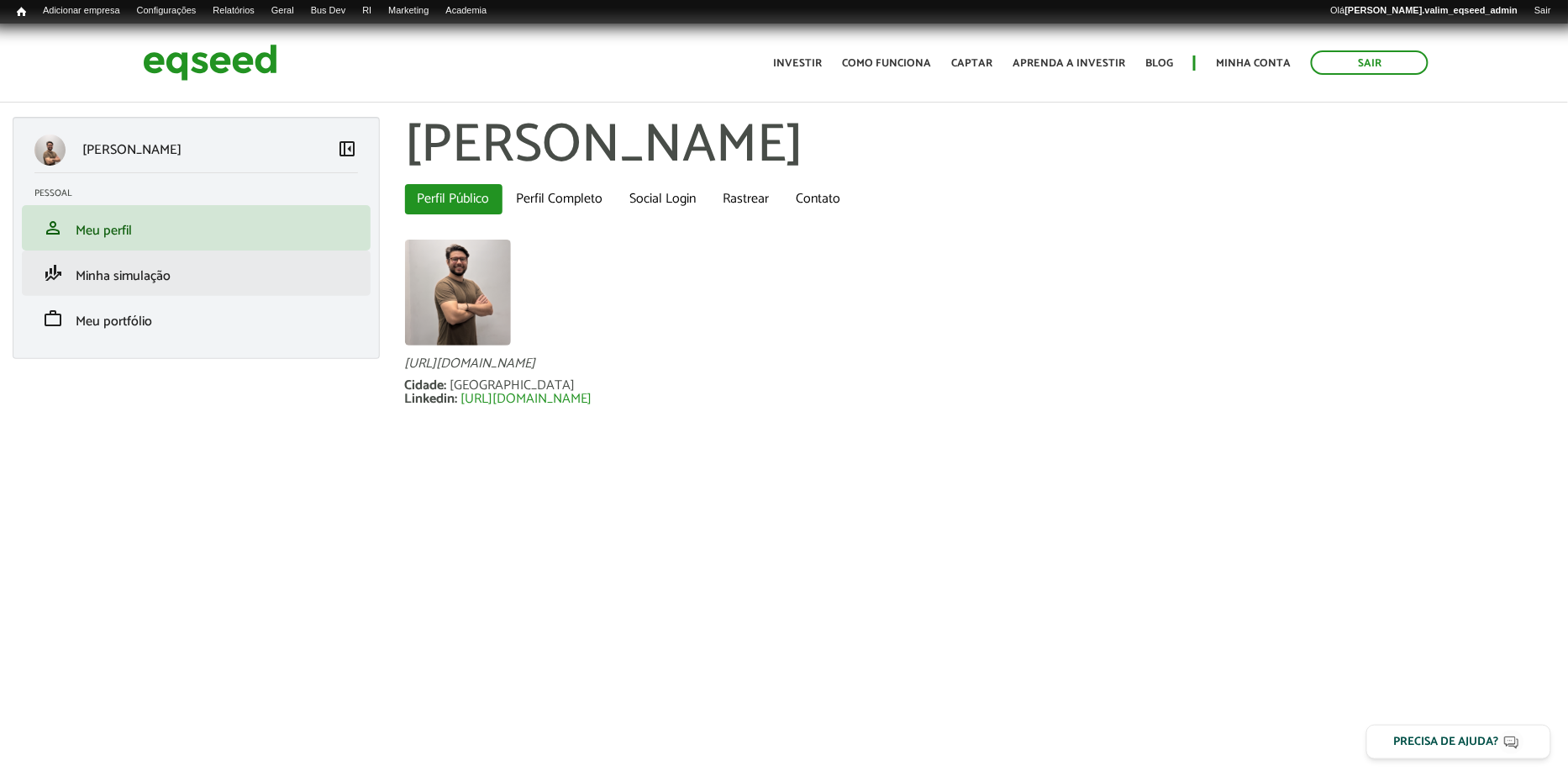
click at [145, 287] on li "finance_mode Minha simulação" at bounding box center [196, 273] width 349 height 45
click at [123, 276] on span "Minha simulação" at bounding box center [124, 276] width 95 height 23
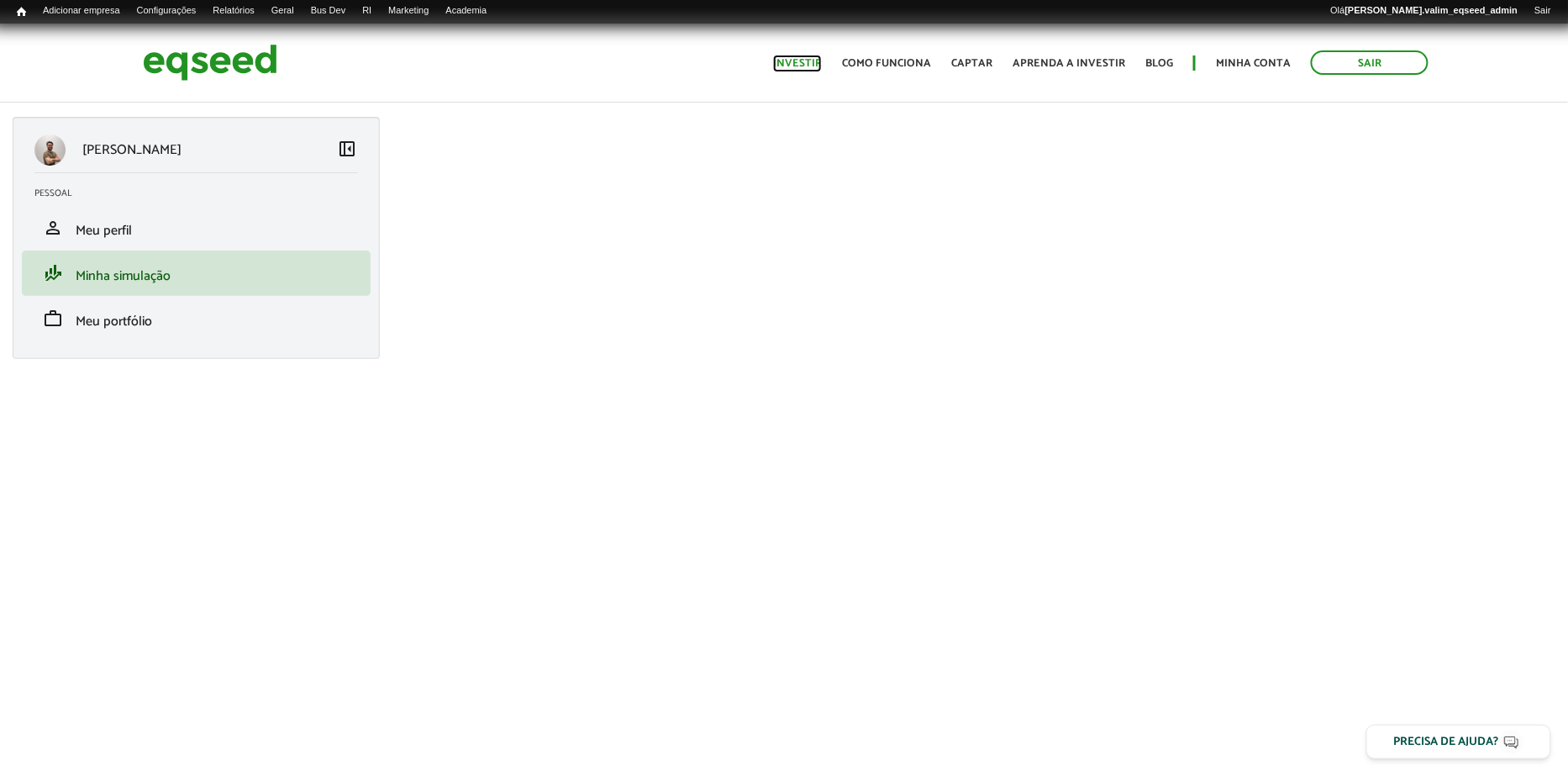
click at [807, 58] on link "Investir" at bounding box center [797, 64] width 49 height 11
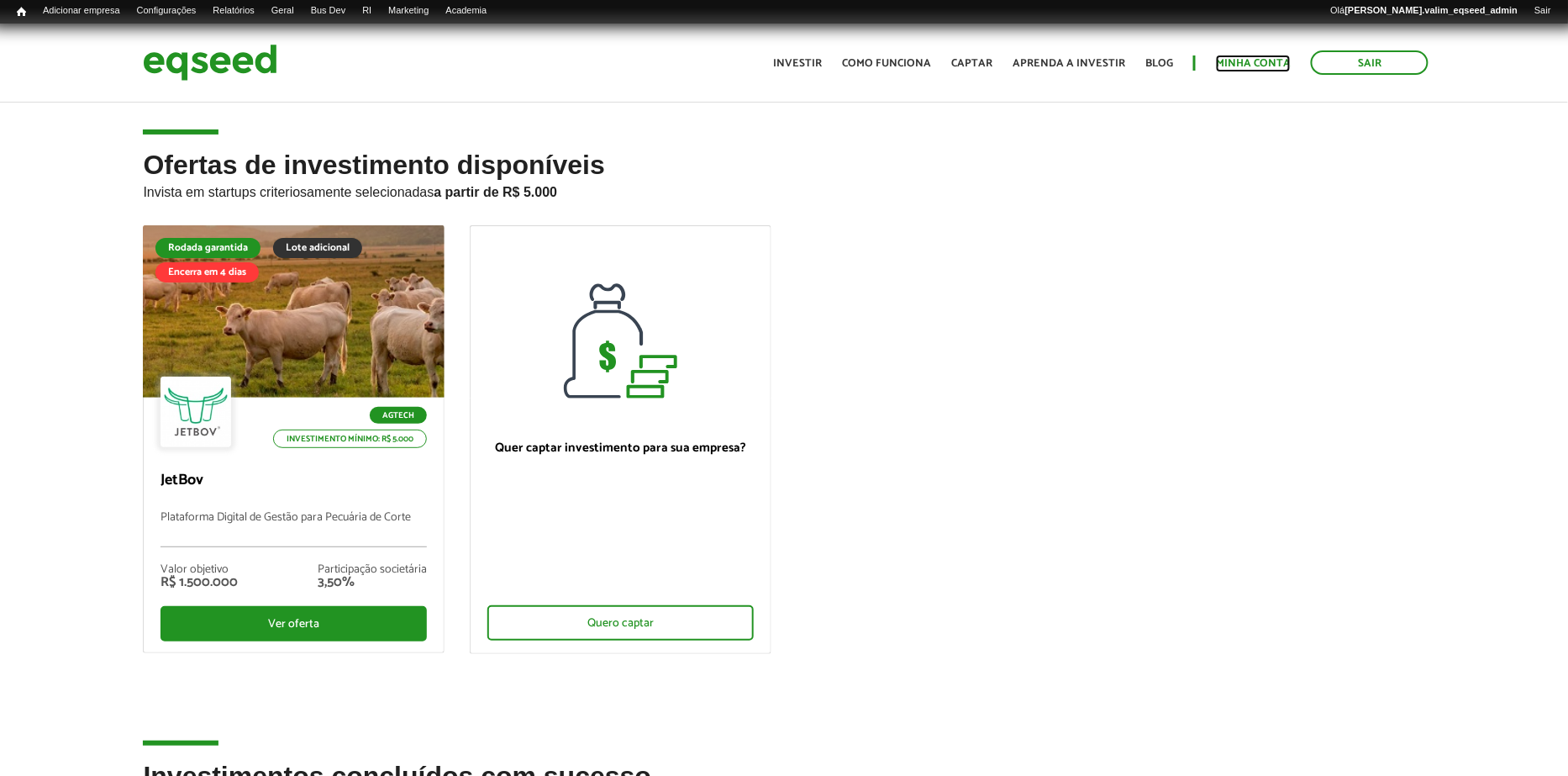
click at [1245, 64] on link "Minha conta" at bounding box center [1253, 64] width 75 height 11
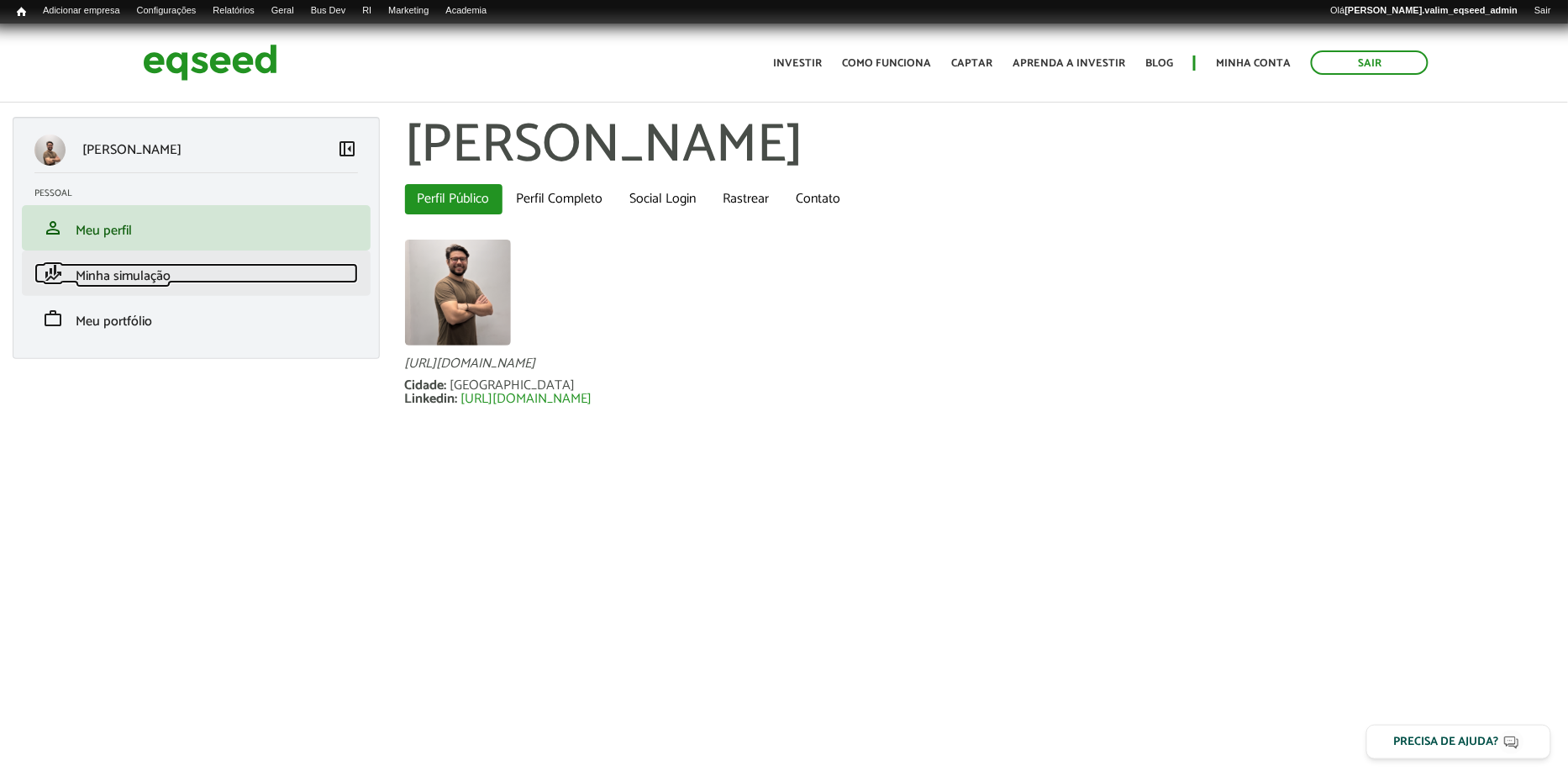
click at [146, 280] on span "Minha simulação" at bounding box center [124, 276] width 95 height 23
